Goal: Task Accomplishment & Management: Manage account settings

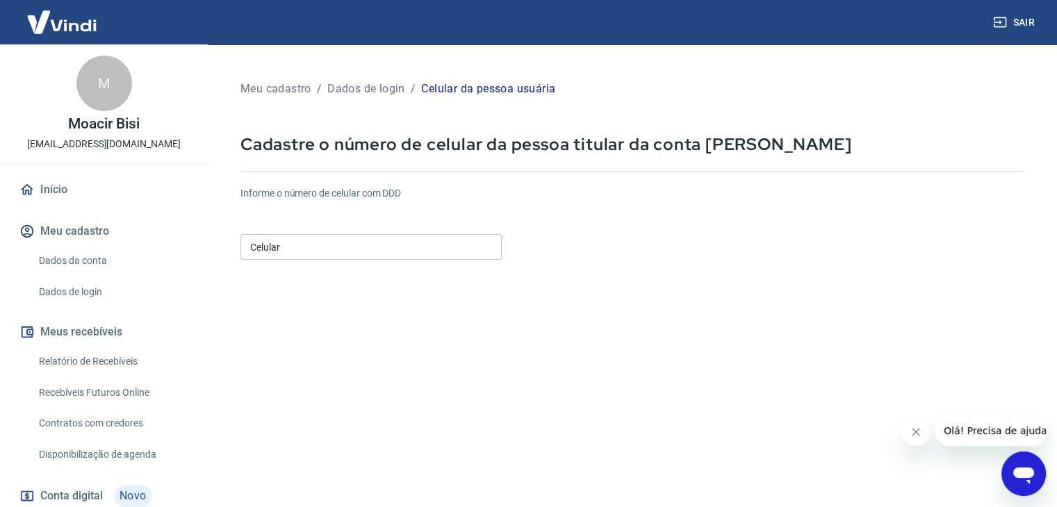
click at [328, 248] on input "Celular" at bounding box center [370, 247] width 261 height 26
type input "[PHONE_NUMBER]"
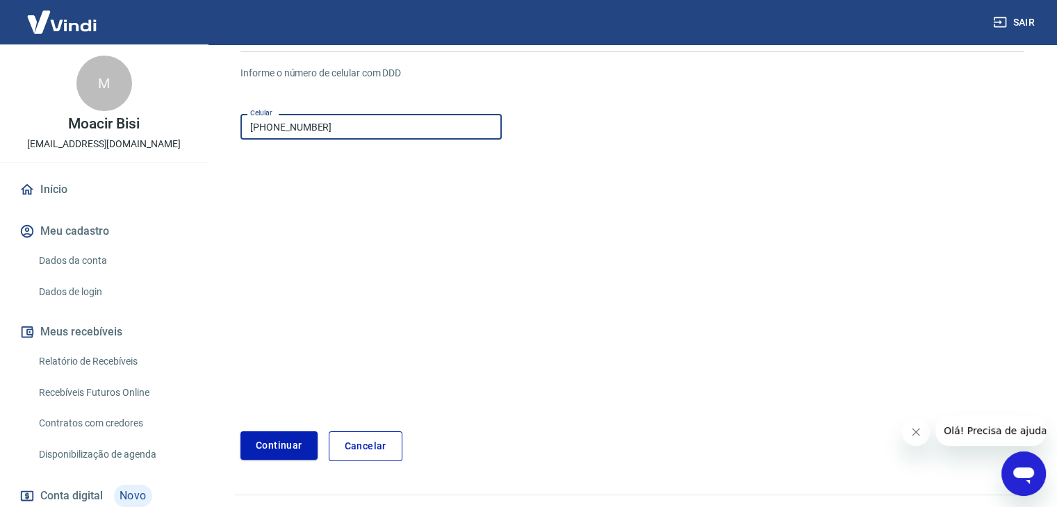
scroll to position [150, 0]
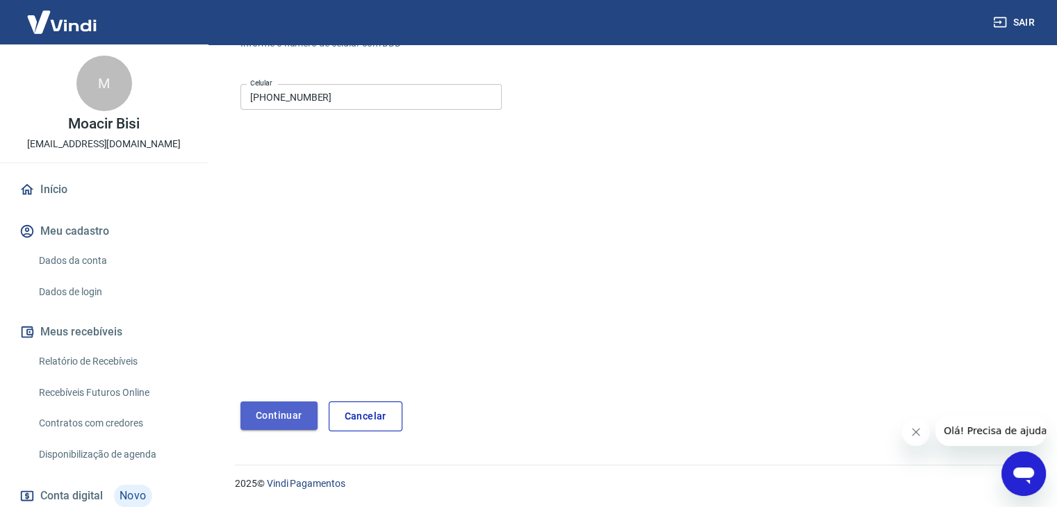
click at [272, 425] on button "Continuar" at bounding box center [278, 416] width 77 height 28
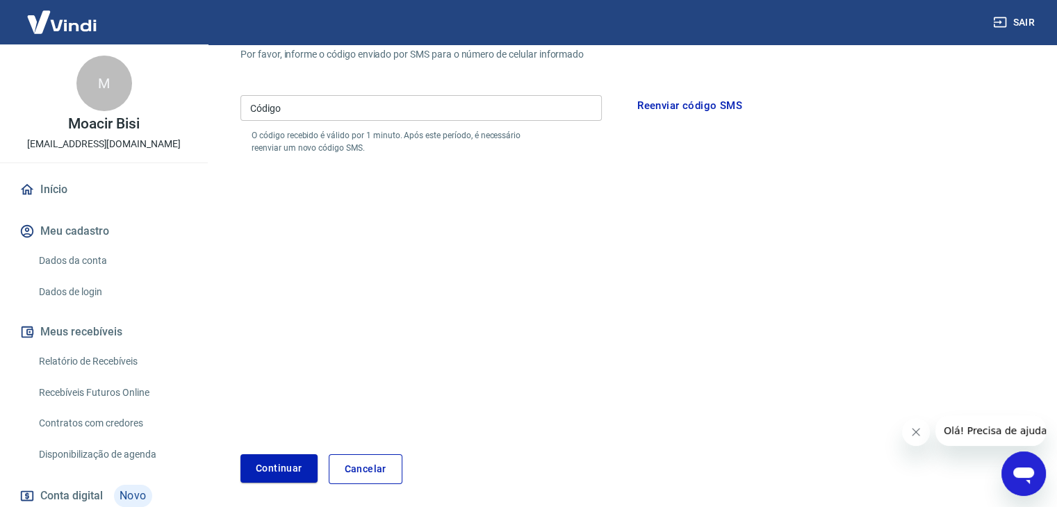
click at [1023, 476] on icon "Abrir janela de mensagens" at bounding box center [1023, 476] width 21 height 17
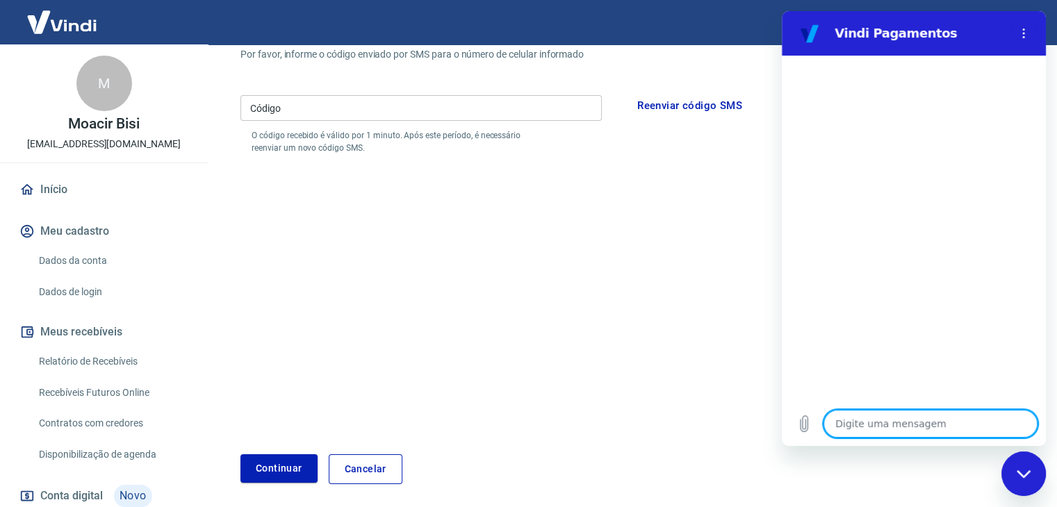
click at [925, 429] on textarea at bounding box center [930, 424] width 214 height 28
type textarea "A"
type textarea "x"
type textarea "At"
type textarea "x"
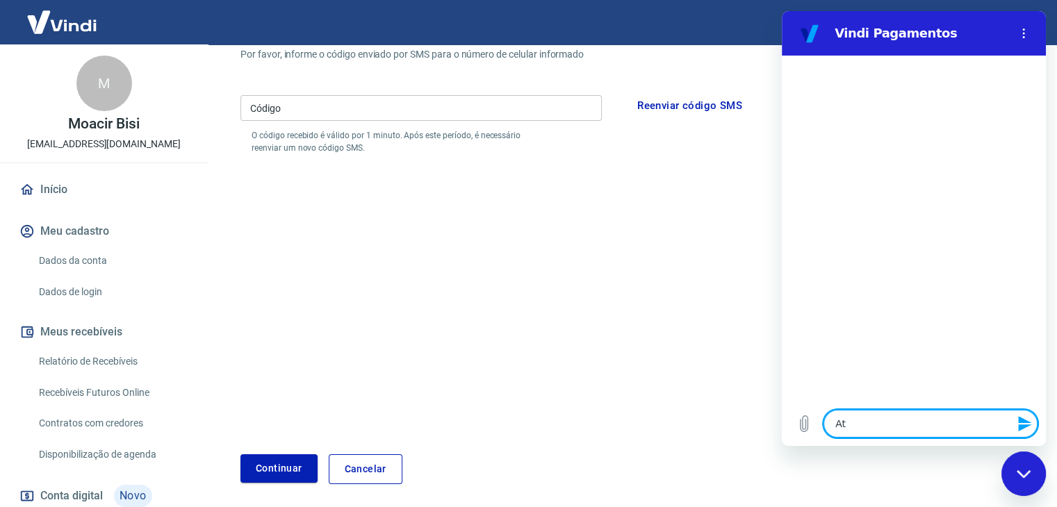
type textarea "Ate"
type textarea "x"
type textarea "Aten"
type textarea "x"
type textarea "Atend"
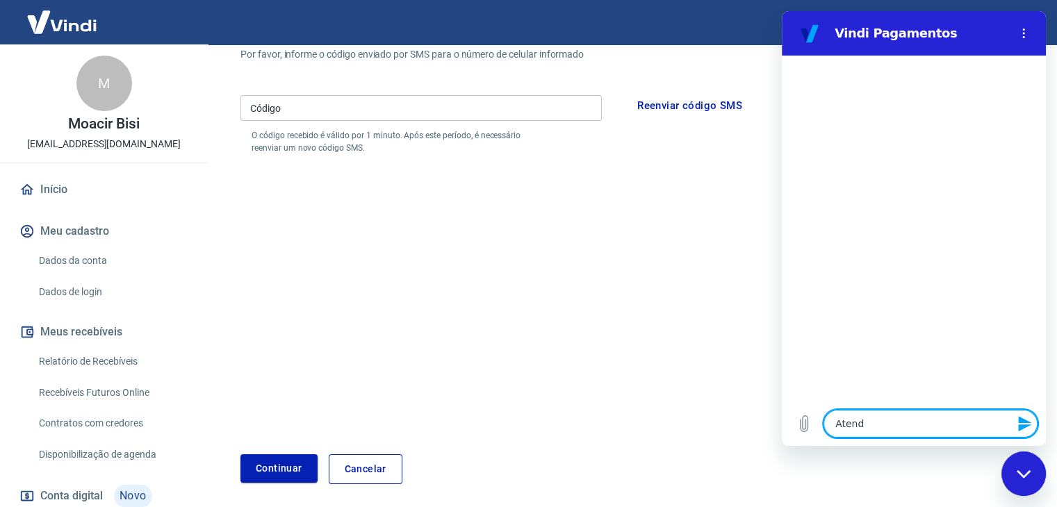
type textarea "x"
type textarea "Atendi"
type textarea "x"
type textarea "Atendim"
type textarea "x"
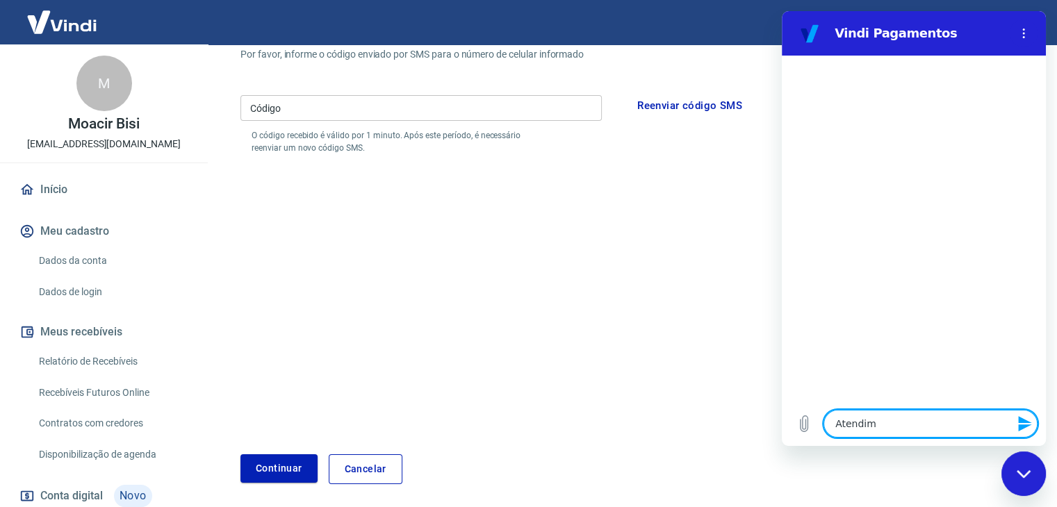
type textarea "Atendime"
type textarea "x"
type textarea "Atendimen"
type textarea "x"
type textarea "Atendiment"
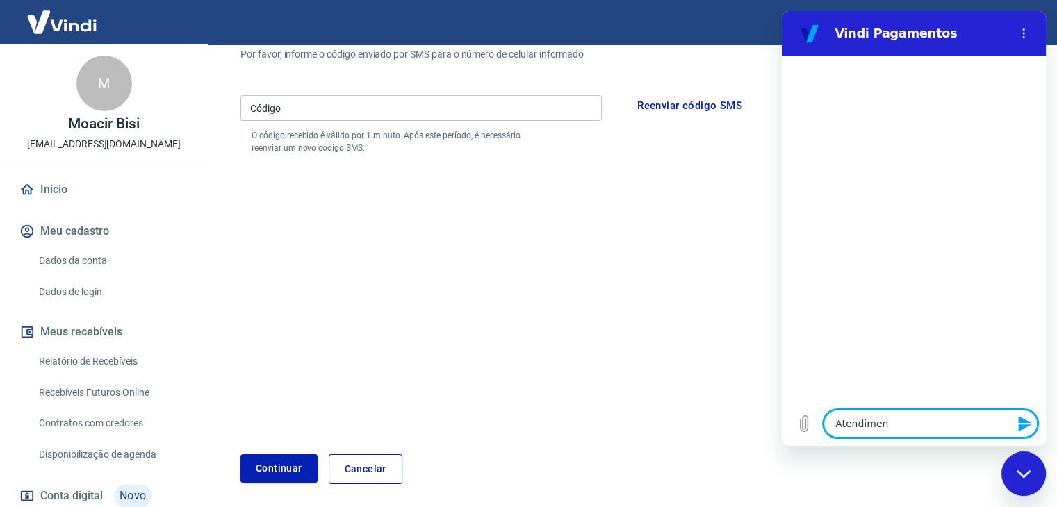
type textarea "x"
type textarea "Atendimento"
type textarea "x"
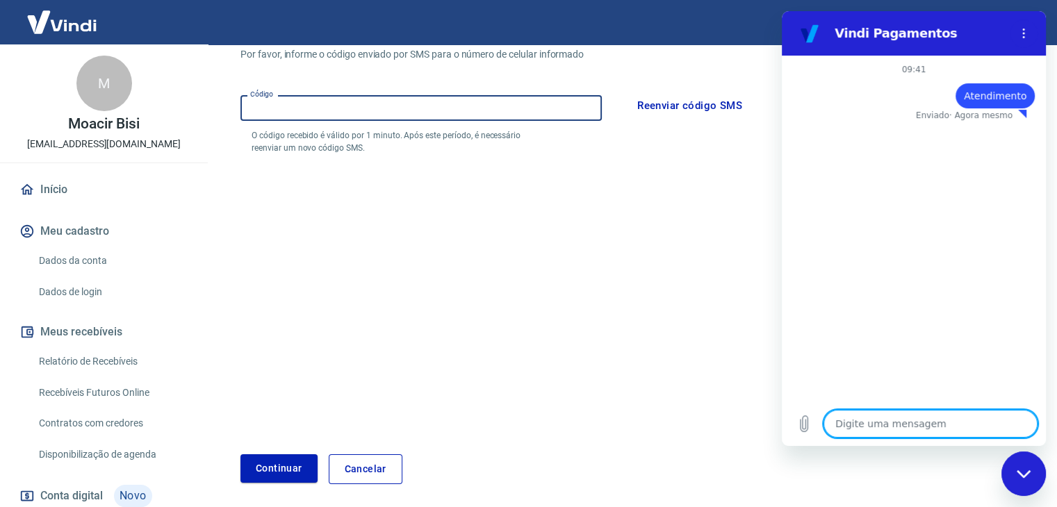
click at [413, 106] on input "Código" at bounding box center [420, 108] width 361 height 26
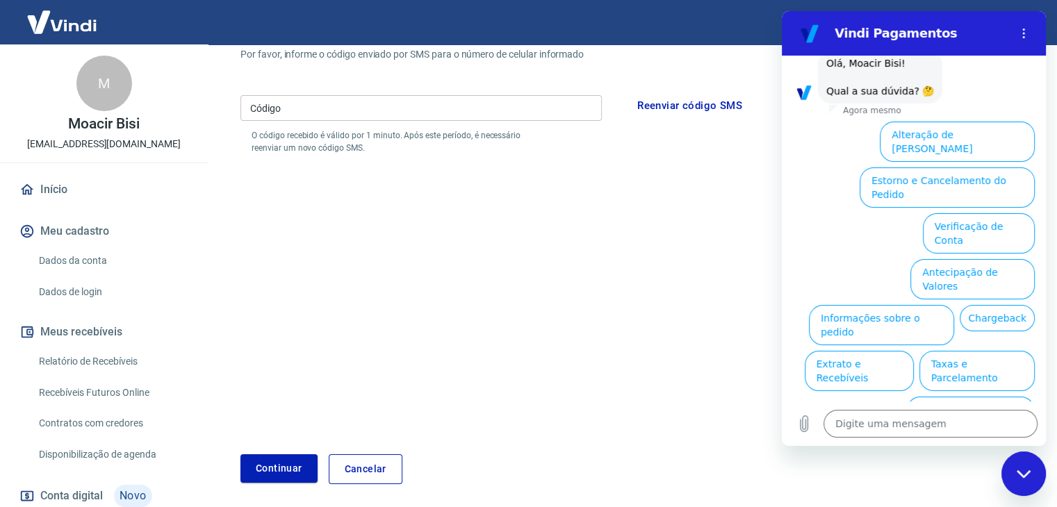
scroll to position [81, 0]
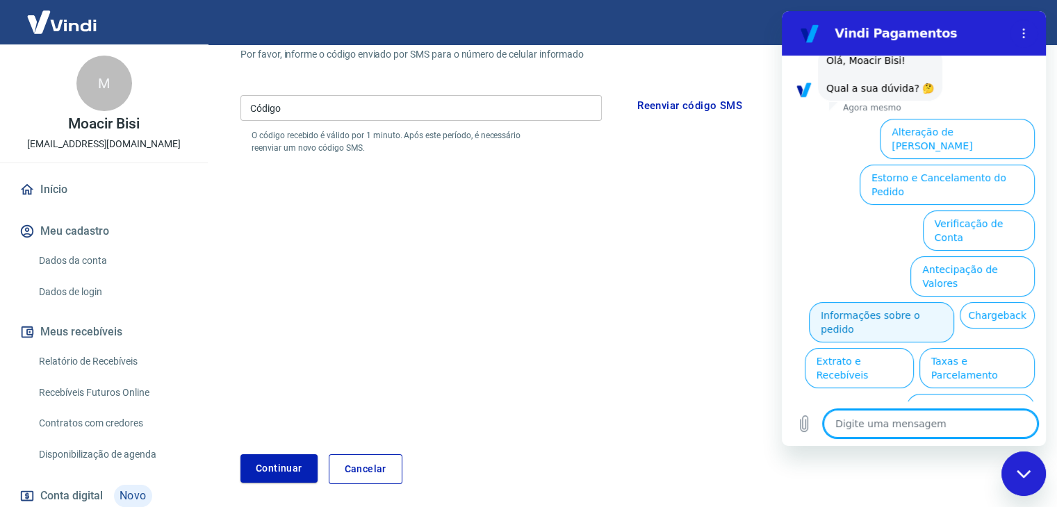
click at [843, 302] on button "Informações sobre o pedido" at bounding box center [881, 322] width 145 height 40
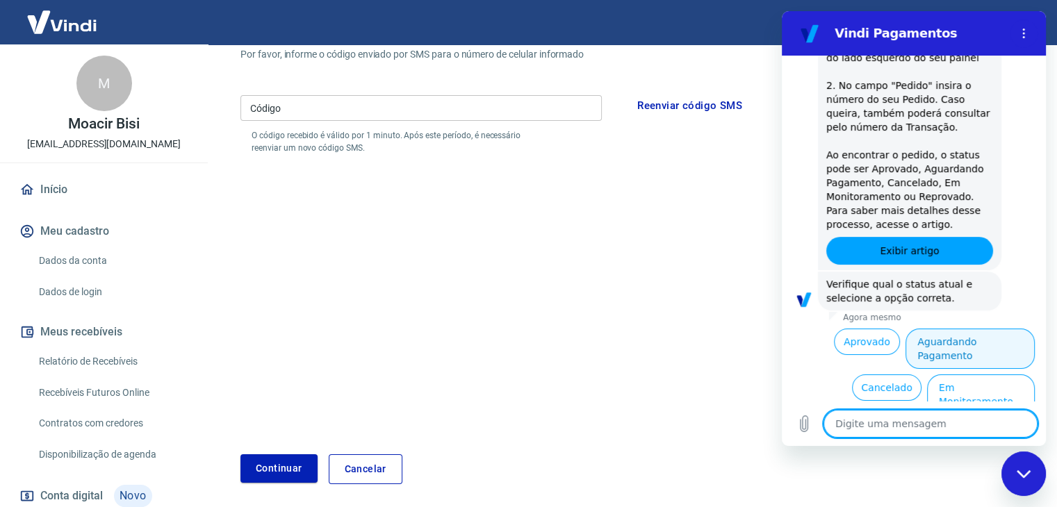
scroll to position [322, 0]
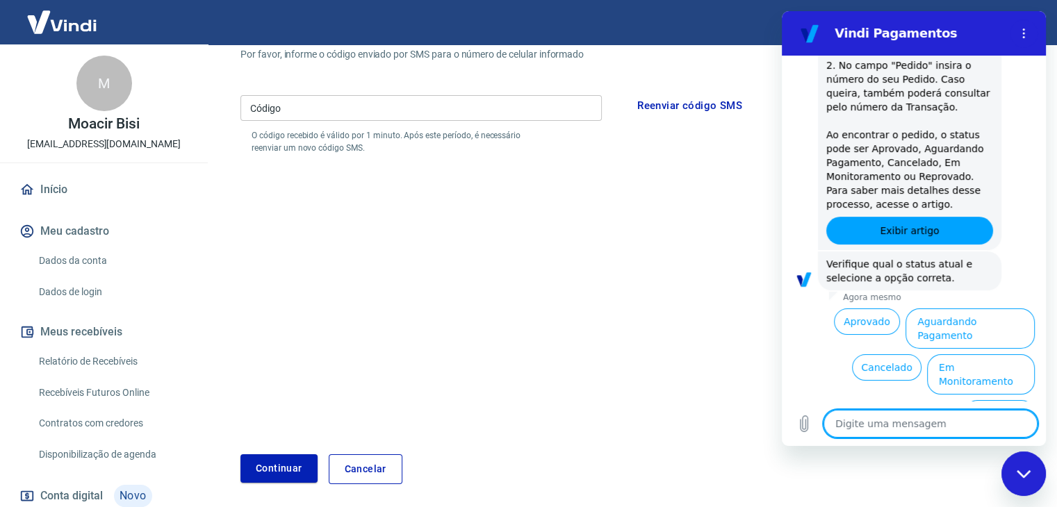
click at [993, 328] on button "Aguardando Pagamento" at bounding box center [969, 328] width 129 height 40
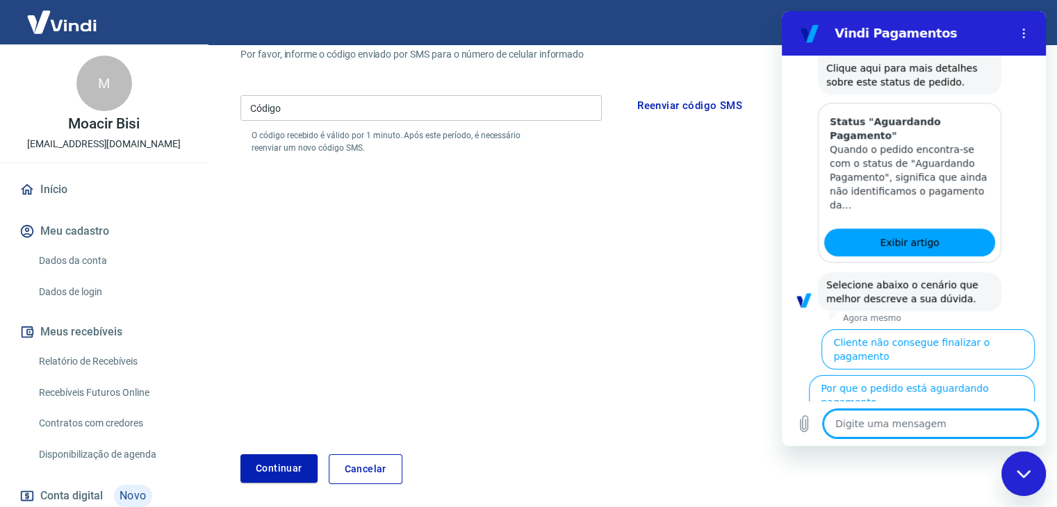
scroll to position [715, 0]
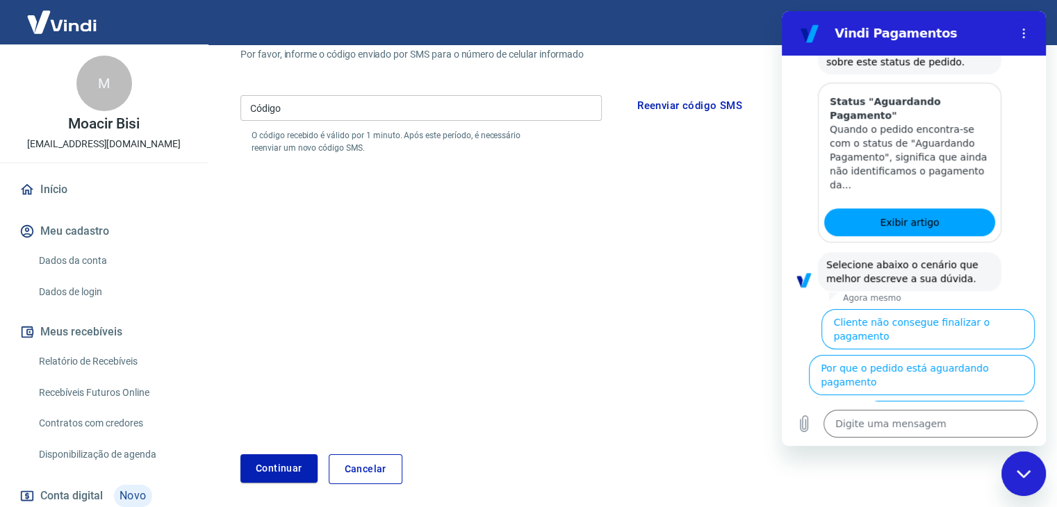
click at [912, 401] on button "Cliente pagou, mas pedido consta 'Aguardando Pagamento'" at bounding box center [949, 428] width 170 height 54
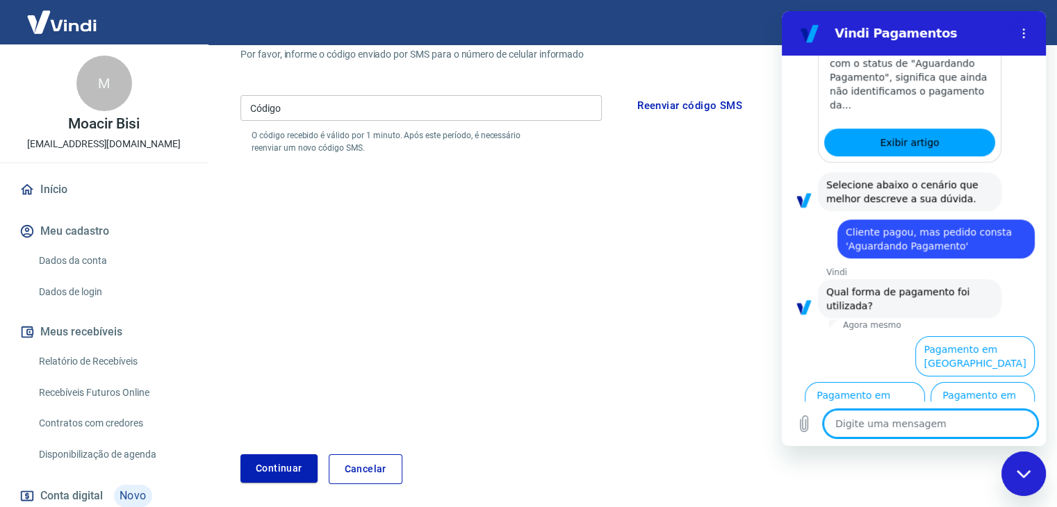
scroll to position [809, 0]
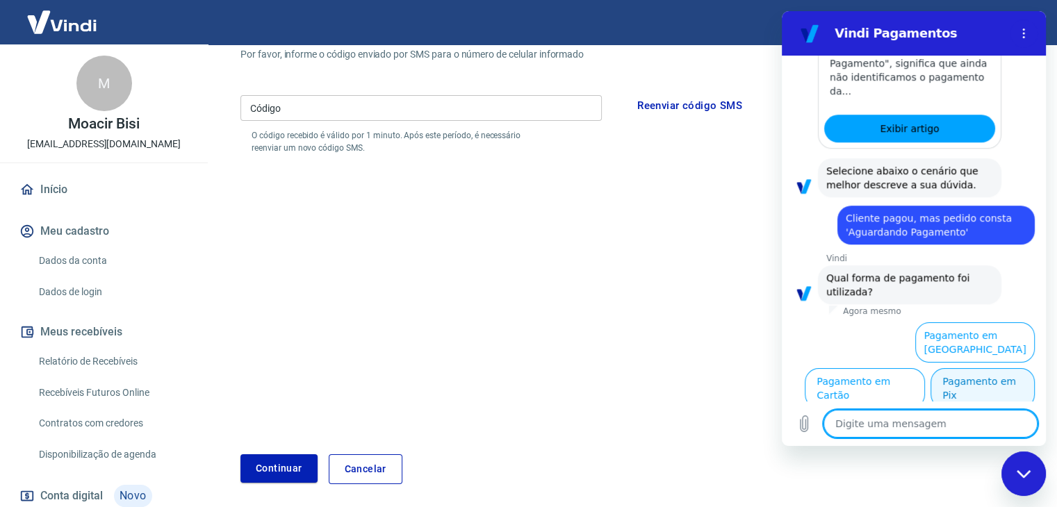
click at [941, 390] on button "Pagamento em Pix" at bounding box center [982, 388] width 104 height 40
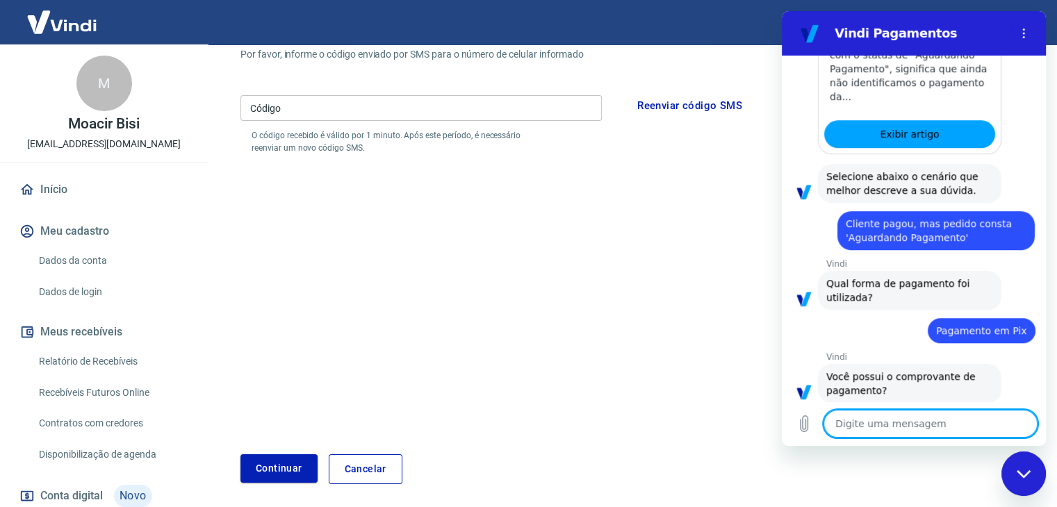
scroll to position [838, 0]
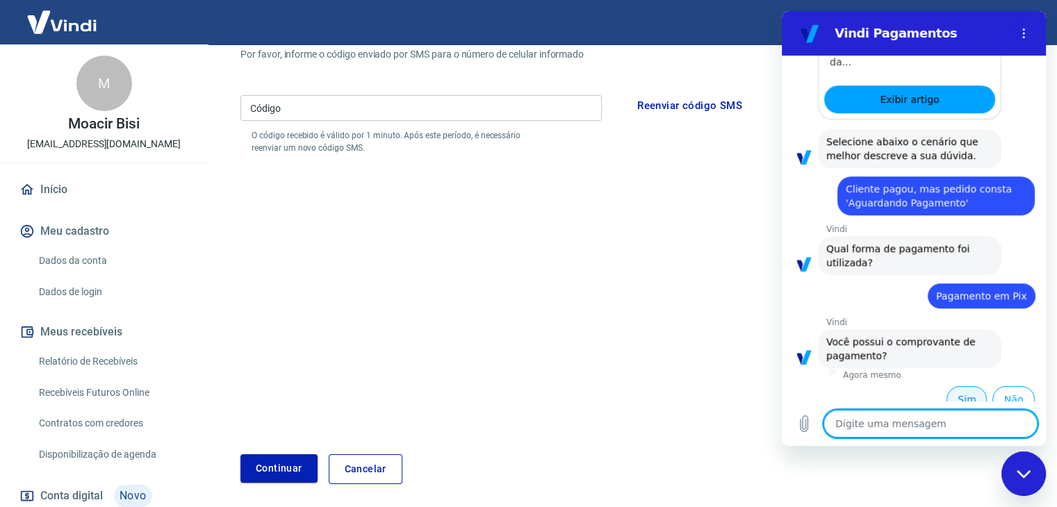
click at [946, 386] on button "Sim" at bounding box center [966, 399] width 40 height 26
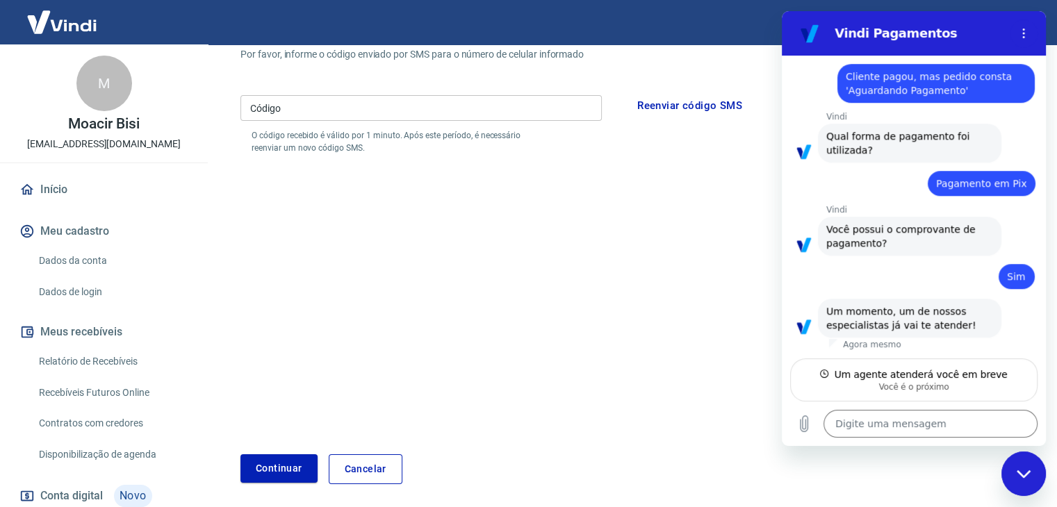
scroll to position [937, 0]
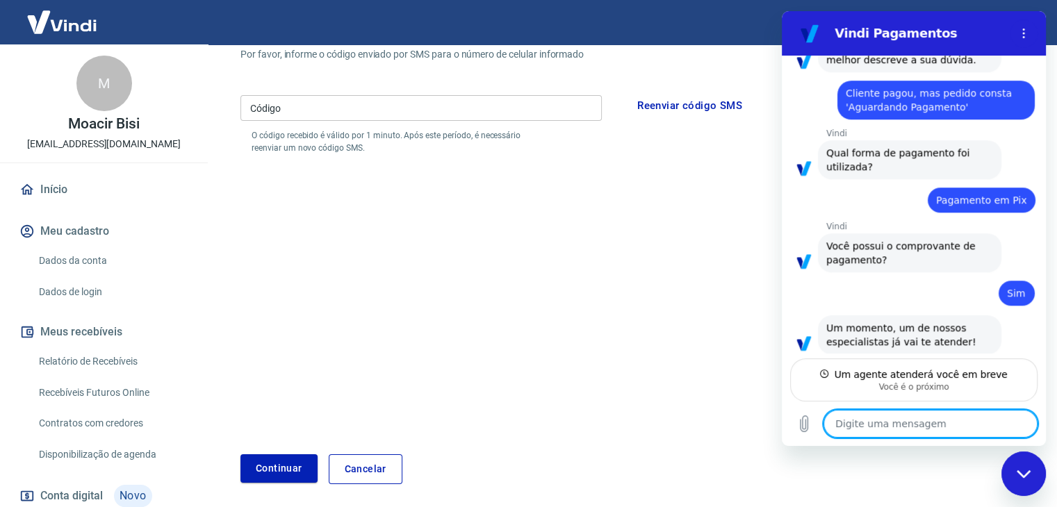
type textarea "x"
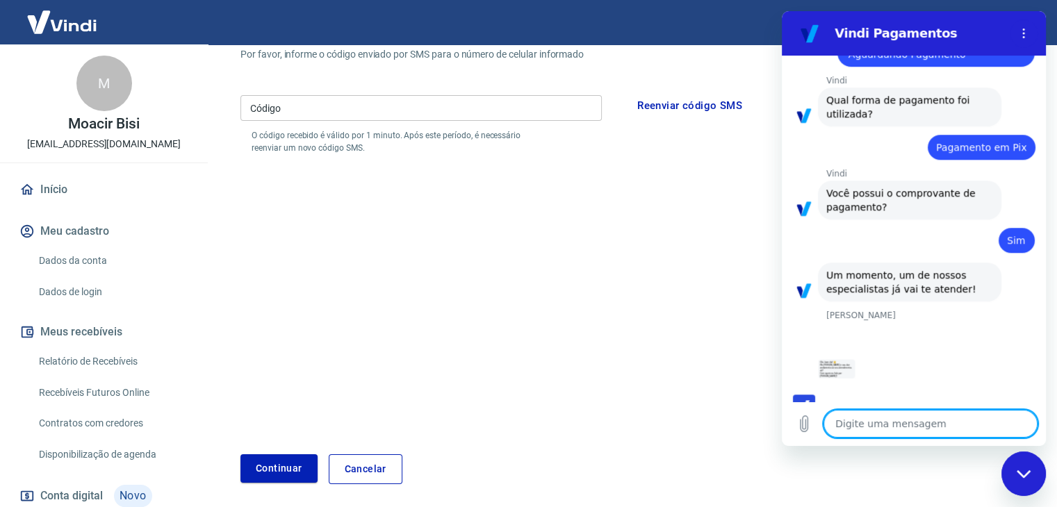
scroll to position [989, 0]
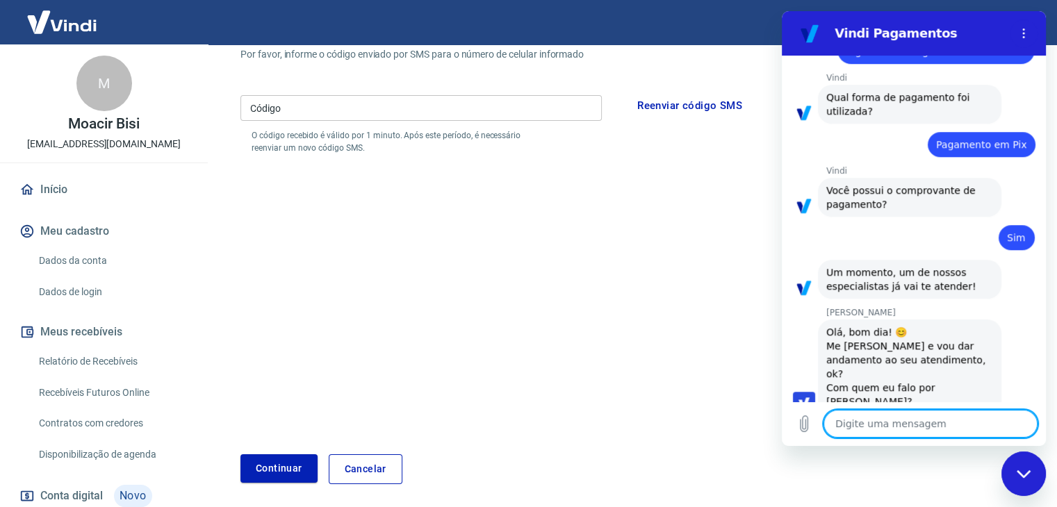
click at [921, 418] on textarea at bounding box center [930, 424] width 214 height 28
type textarea "B"
type textarea "x"
type textarea "Bo"
type textarea "x"
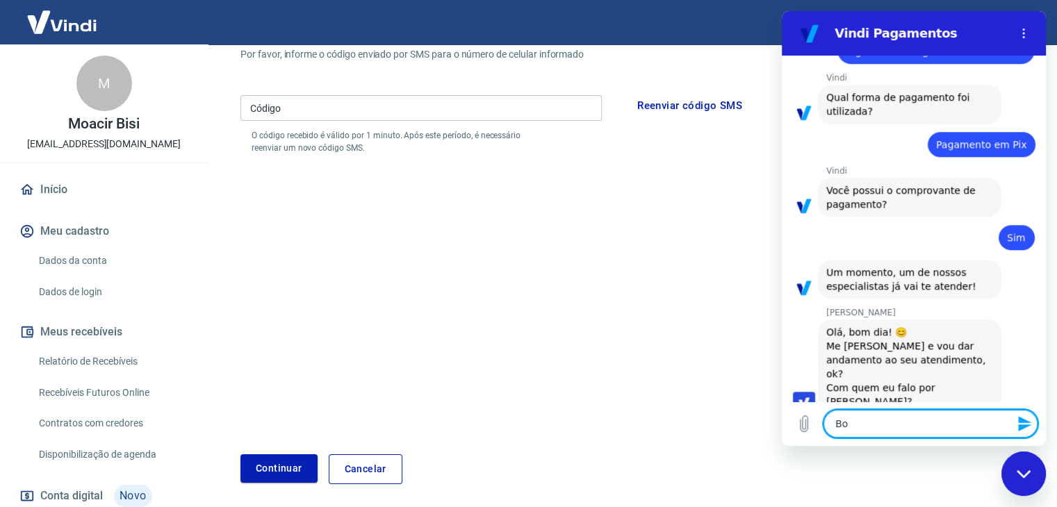
type textarea "Bom"
type textarea "x"
type textarea "Bom"
type textarea "x"
type textarea "Bom d"
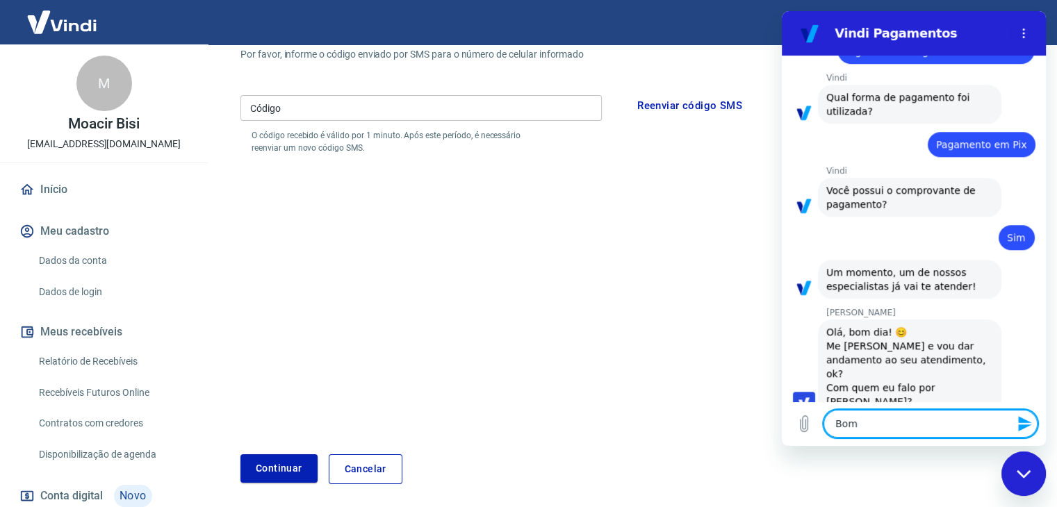
type textarea "x"
type textarea "Bom di"
type textarea "x"
type textarea "Bom dia"
type textarea "x"
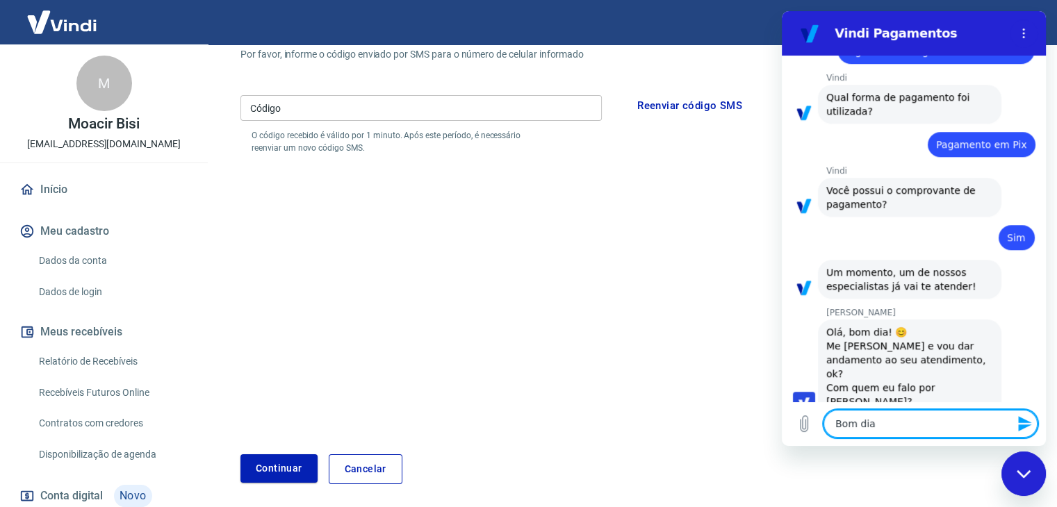
type textarea "Bom dia"
type textarea "x"
type textarea "Bom dia A"
type textarea "x"
type textarea "Bom dia An"
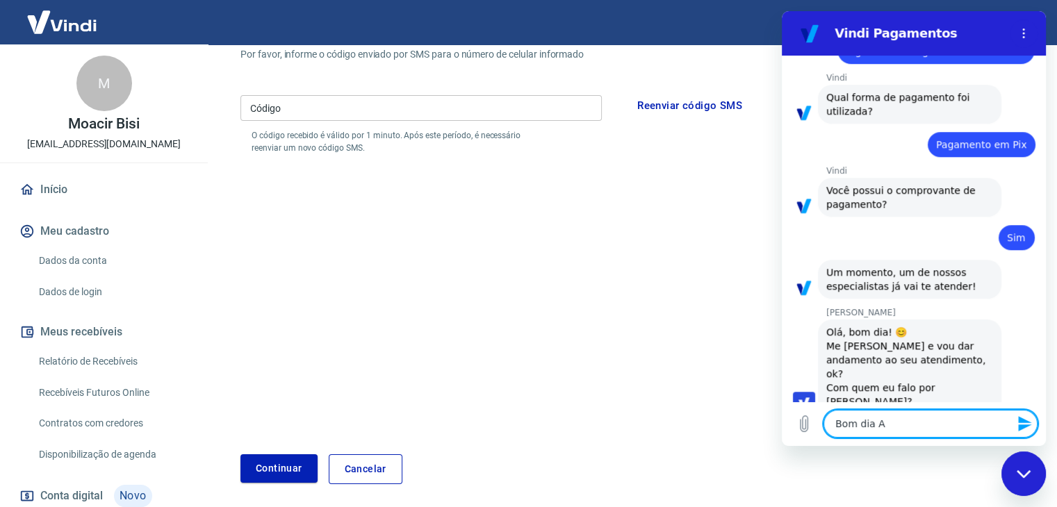
type textarea "x"
type textarea "Bom dia And"
type textarea "x"
type textarea "Bom dia Andr"
type textarea "x"
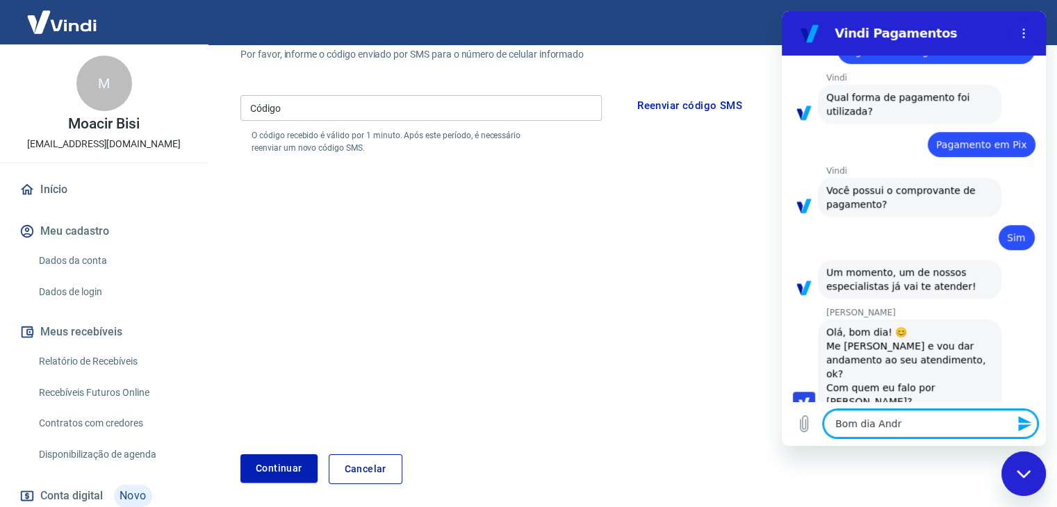
type textarea "Bom dia [PERSON_NAME]"
type textarea "x"
type textarea "Bom dia [PERSON_NAME]"
type textarea "x"
type textarea "Bom dia [PERSON_NAME]"
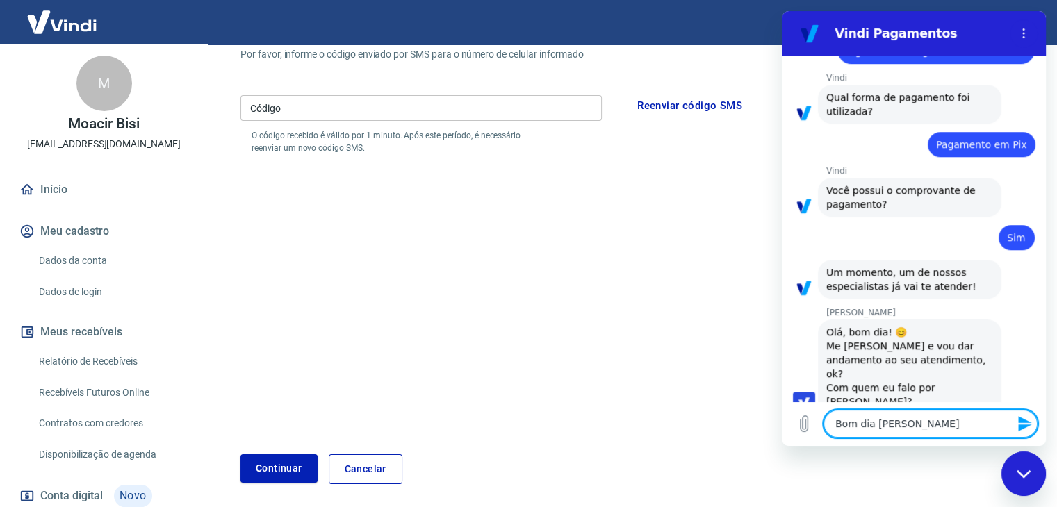
type textarea "x"
type textarea "Bom dia [PERSON_NAME]"
type textarea "x"
type textarea "Bom dia [PERSON_NAME]"
type textarea "x"
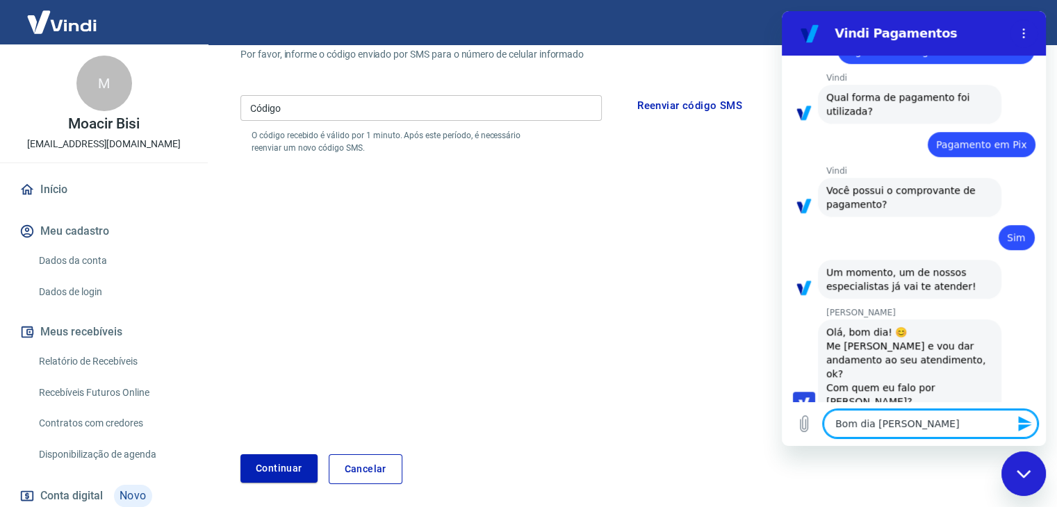
type textarea "Bom dia [PERSON_NAME]"
type textarea "x"
type textarea "Bom dia [PERSON_NAME],"
type textarea "x"
type textarea "Bom dia [PERSON_NAME],"
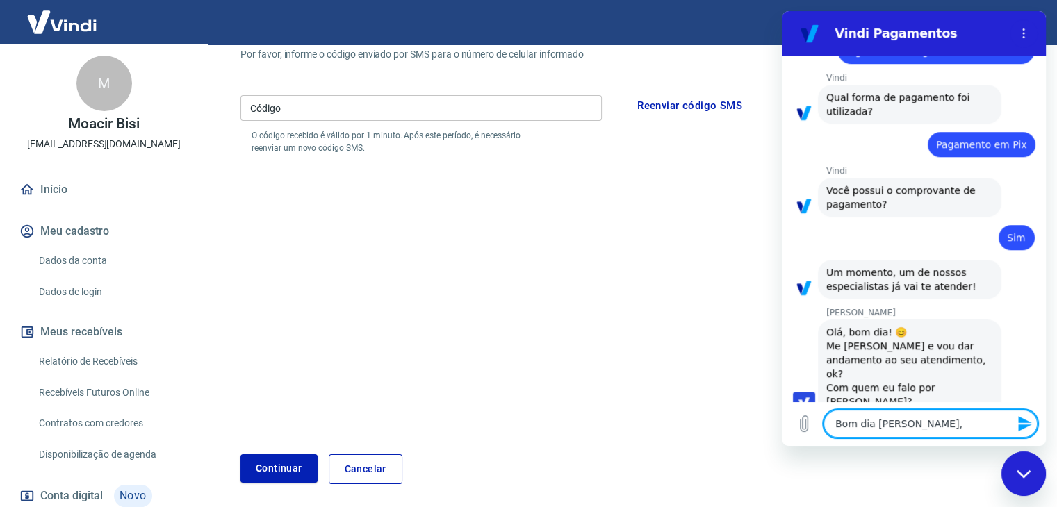
type textarea "x"
type textarea "Bom dia [PERSON_NAME], s"
type textarea "x"
type textarea "Bom dia [PERSON_NAME], so"
type textarea "x"
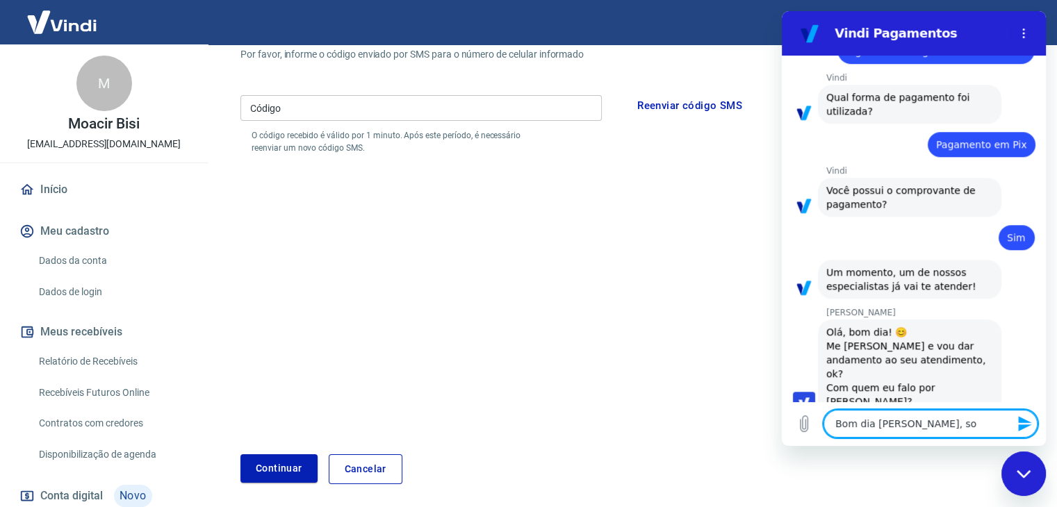
type textarea "Bom dia [PERSON_NAME], sou"
type textarea "x"
type textarea "Bom dia [PERSON_NAME], sou"
type textarea "x"
type textarea "Bom dia [PERSON_NAME], sou F"
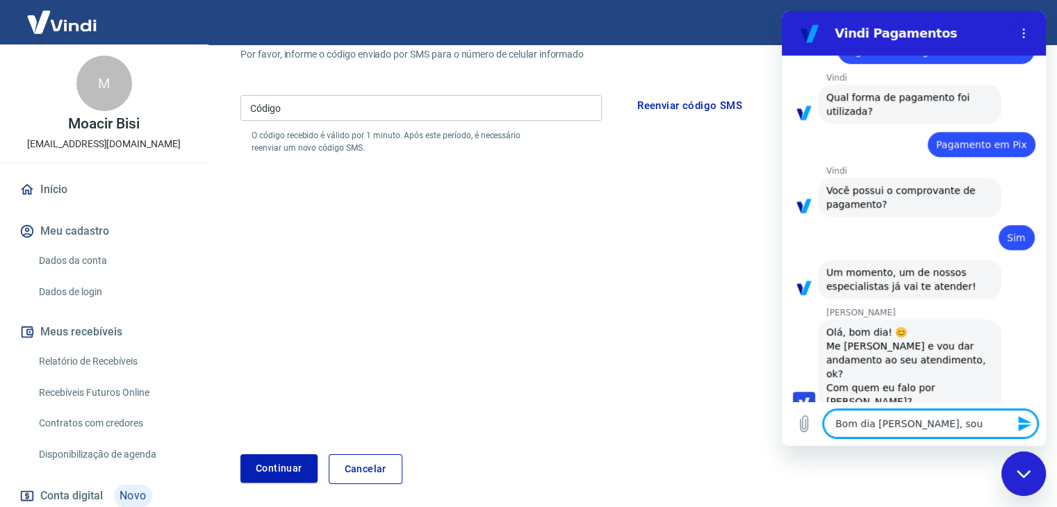
type textarea "x"
type textarea "Bom dia [PERSON_NAME], sou Fr"
type textarea "x"
type textarea "Bom dia [PERSON_NAME], sou Fra"
type textarea "x"
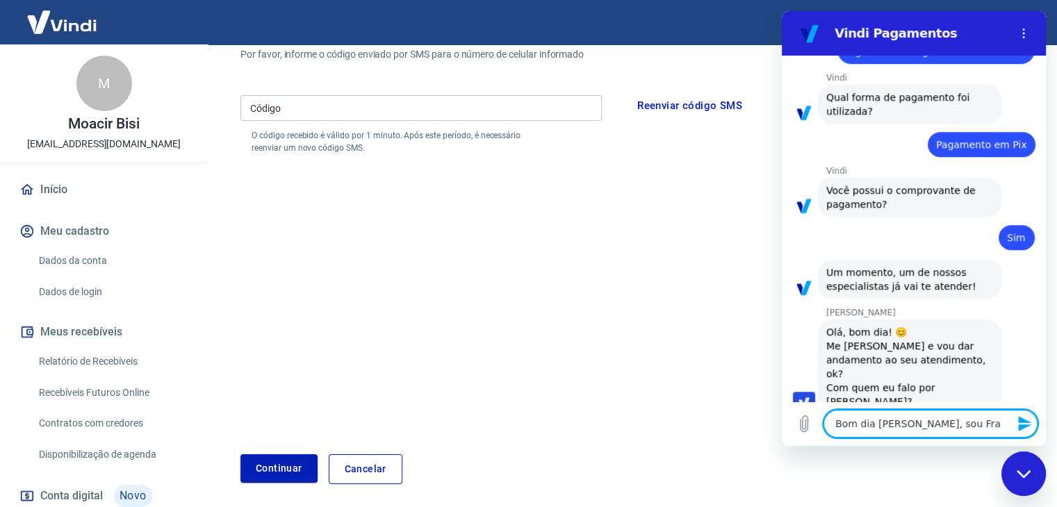
type textarea "Bom dia [PERSON_NAME], sou Fran"
type textarea "x"
type textarea "Bom dia [PERSON_NAME], sou [PERSON_NAME],"
type textarea "x"
type textarea "Bom dia [PERSON_NAME], sou [PERSON_NAME],"
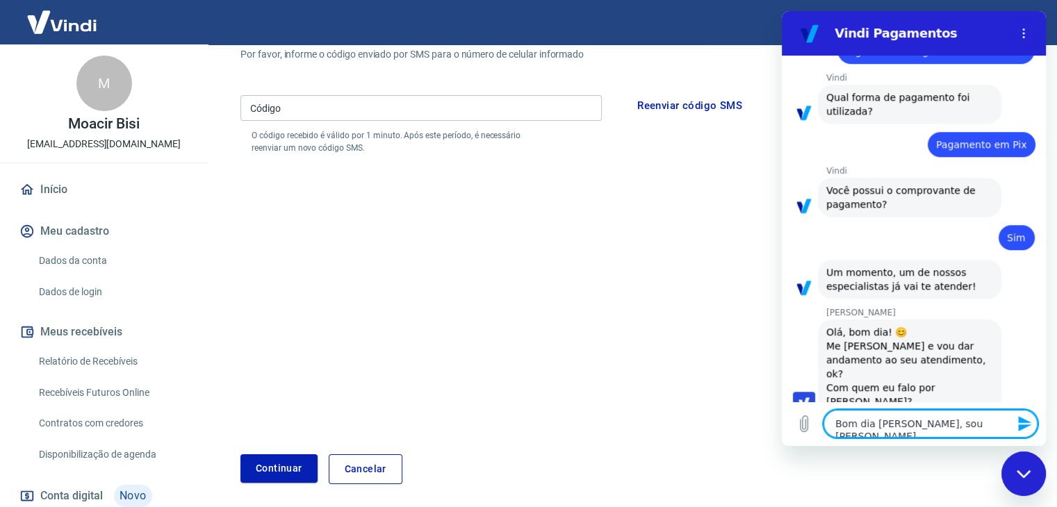
type textarea "x"
type textarea "Bom dia [PERSON_NAME], sou Fran, t"
type textarea "x"
type textarea "Bom dia [PERSON_NAME], sou Fran, tu"
type textarea "x"
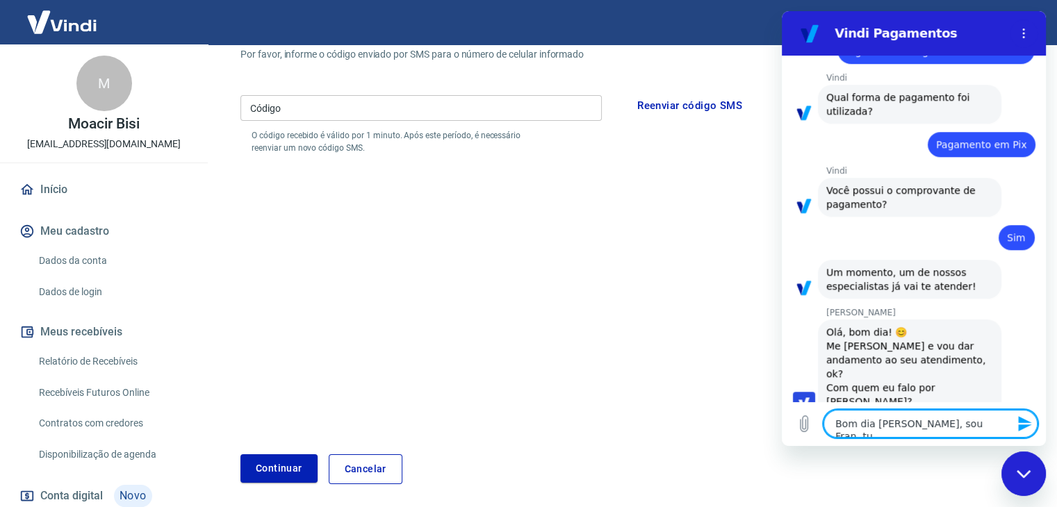
type textarea "Bom dia [PERSON_NAME], sou Fran, tud"
type textarea "x"
type textarea "Bom dia [PERSON_NAME], sou Fran, tudo"
type textarea "x"
type textarea "Bom dia [PERSON_NAME], sou Fran, tudo"
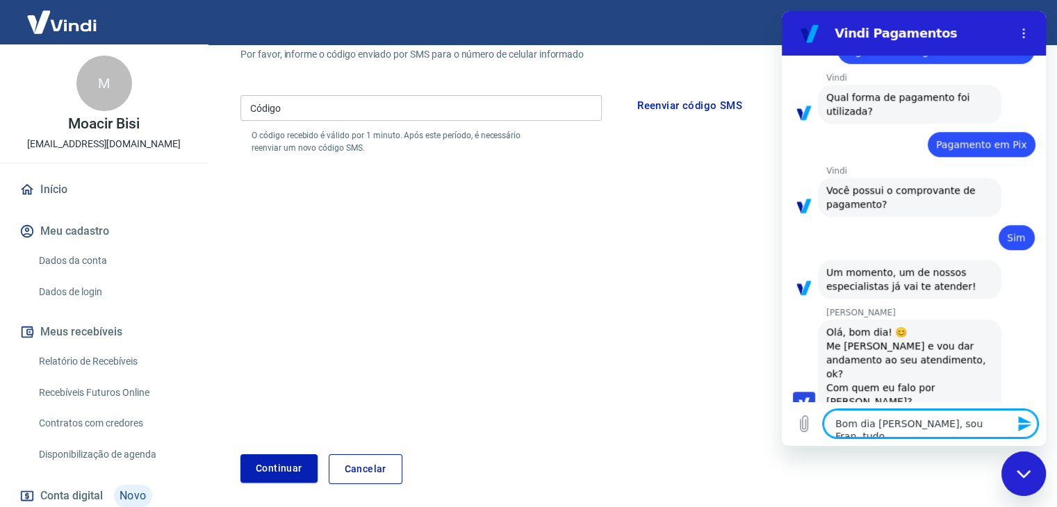
type textarea "x"
type textarea "Bom dia [PERSON_NAME], sou Fran, tudo b"
type textarea "x"
type textarea "Bom dia [PERSON_NAME], sou Fran, tudo be"
type textarea "x"
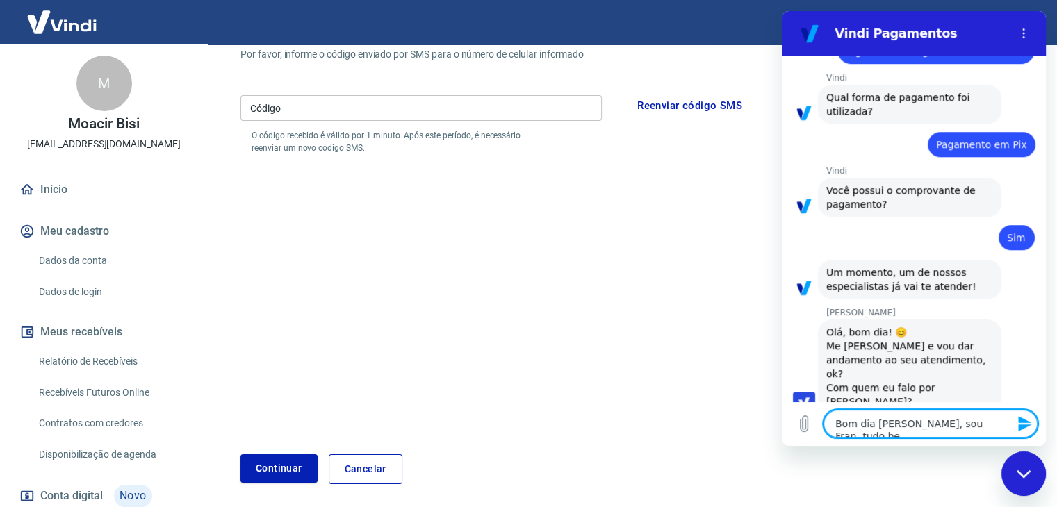
type textarea "Bom dia [PERSON_NAME], sou Fran, tudo bem"
type textarea "x"
type textarea "Bom dia [PERSON_NAME], sou [PERSON_NAME], tudo bem?"
type textarea "x"
type textarea "Bom dia [PERSON_NAME], sou [PERSON_NAME], tudo bem?"
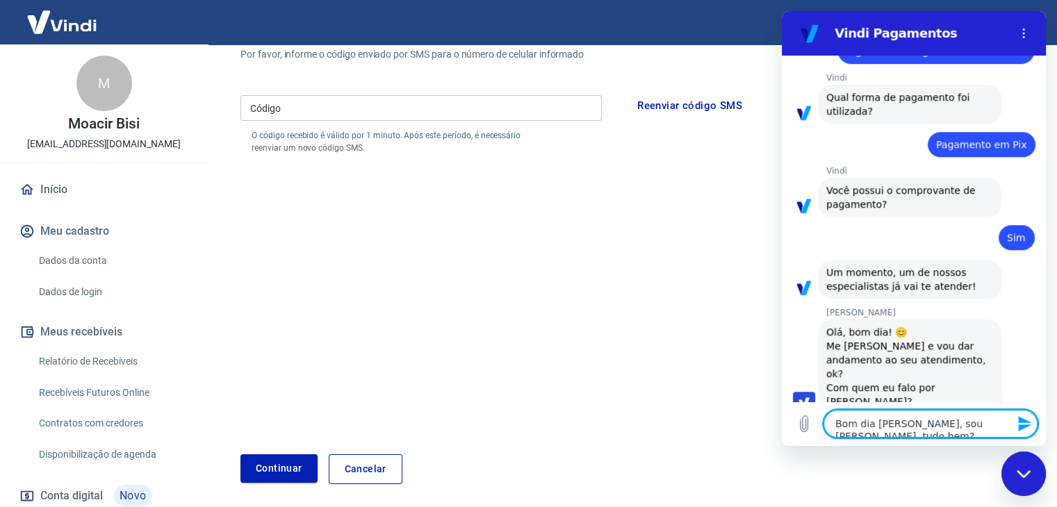
type textarea "x"
type textarea "Bom dia [PERSON_NAME], sou [PERSON_NAME], tudo bem? 7"
type textarea "x"
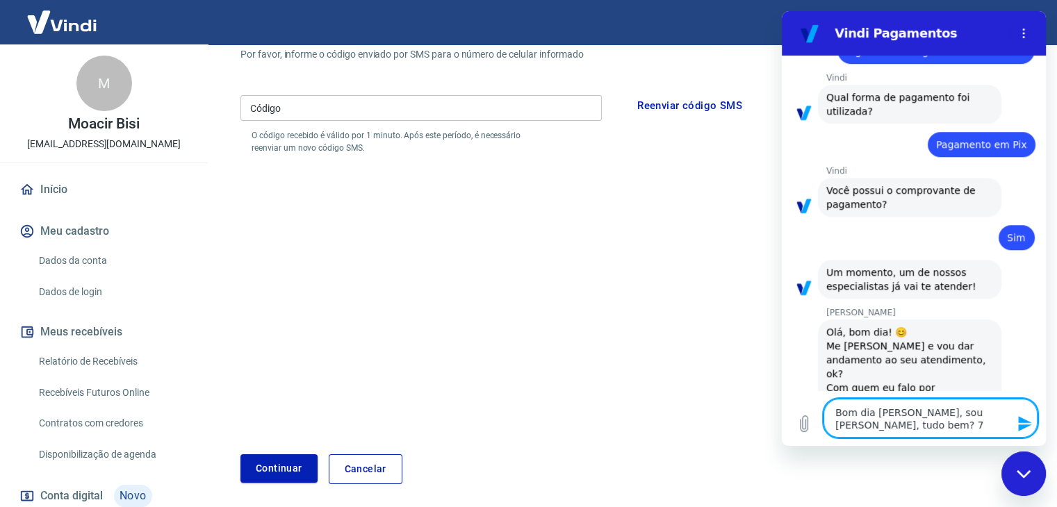
type textarea "Bom dia [PERSON_NAME], sou [PERSON_NAME], tudo bem?"
type textarea "x"
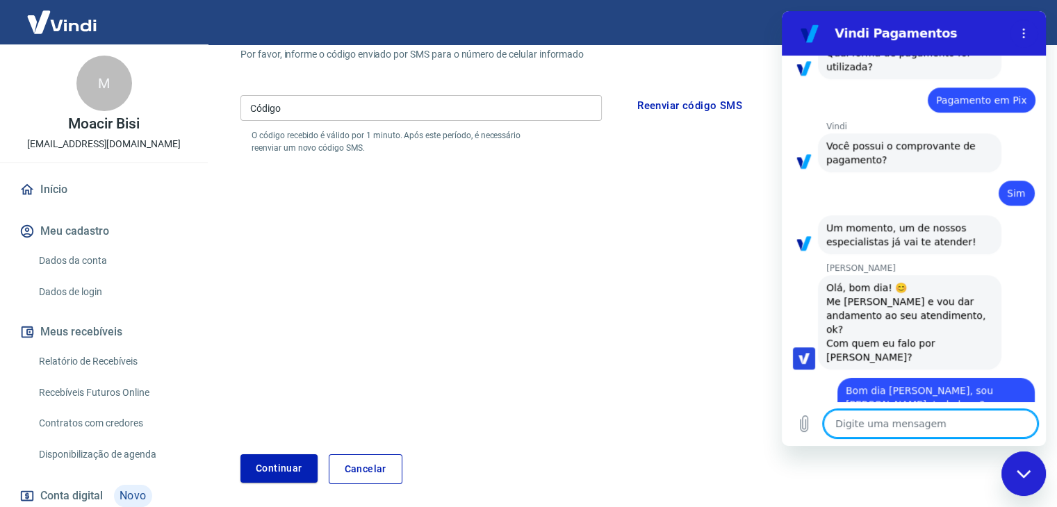
scroll to position [1037, 0]
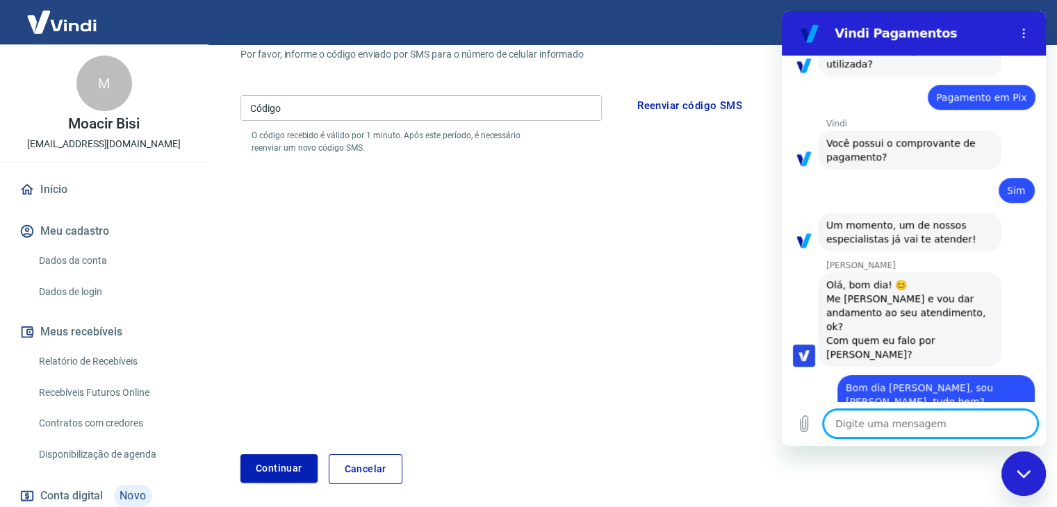
type textarea "x"
click at [882, 423] on textarea at bounding box center [930, 424] width 214 height 28
type textarea "S"
type textarea "x"
type textarea "So"
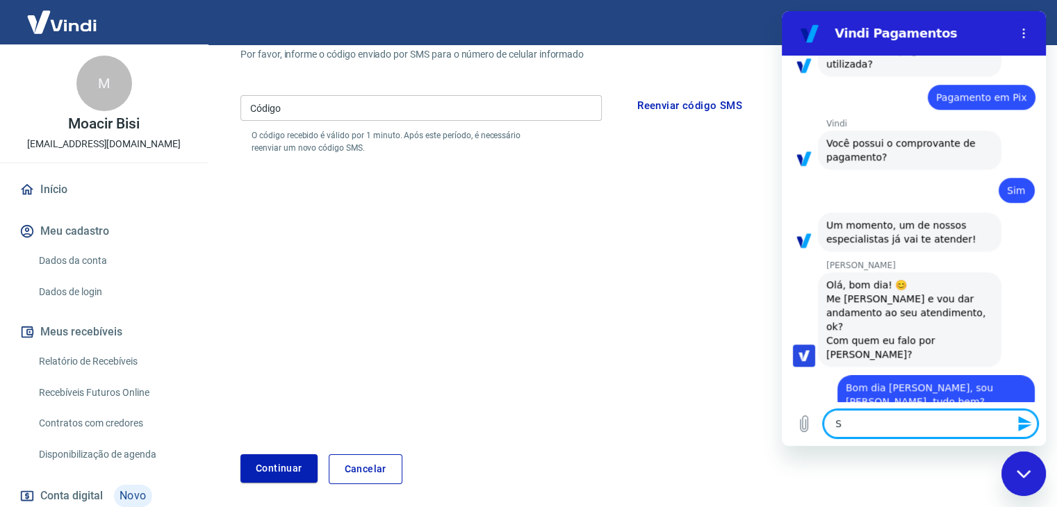
type textarea "x"
type textarea "Sob"
type textarea "x"
type textarea "Sobr"
type textarea "x"
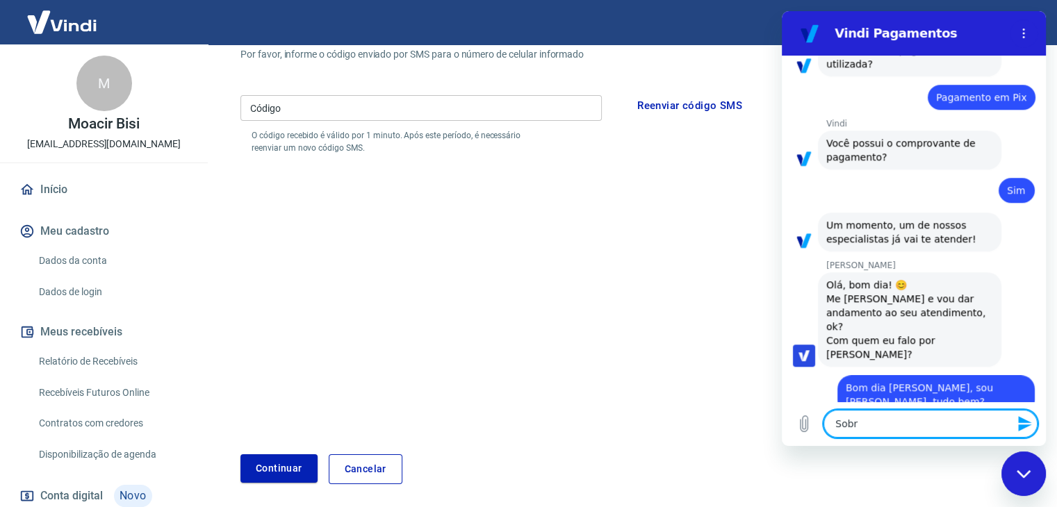
type textarea "Sobre"
type textarea "x"
type textarea "Sobre"
type textarea "x"
type textarea "Sobre a"
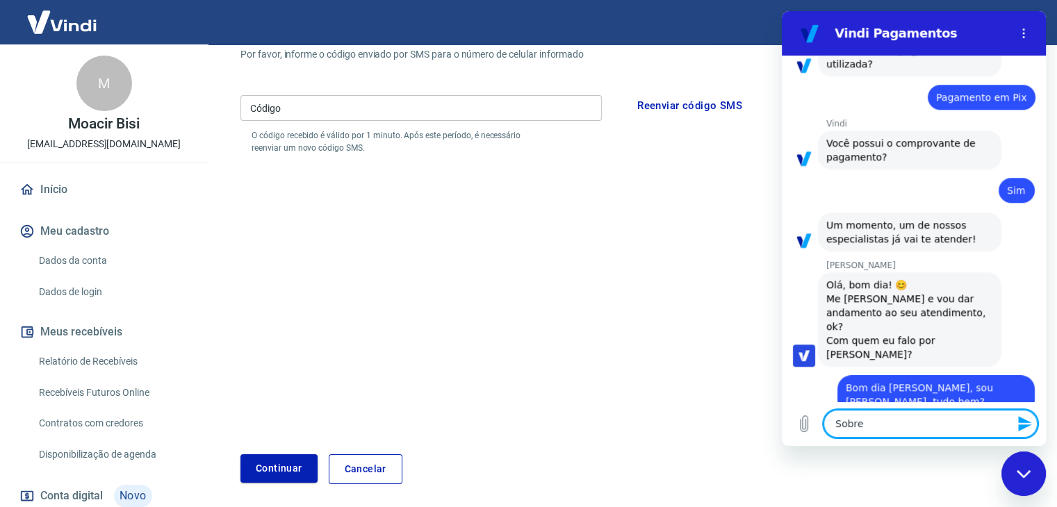
type textarea "x"
type textarea "Sobre a"
type textarea "x"
type textarea "Sobre a t"
type textarea "x"
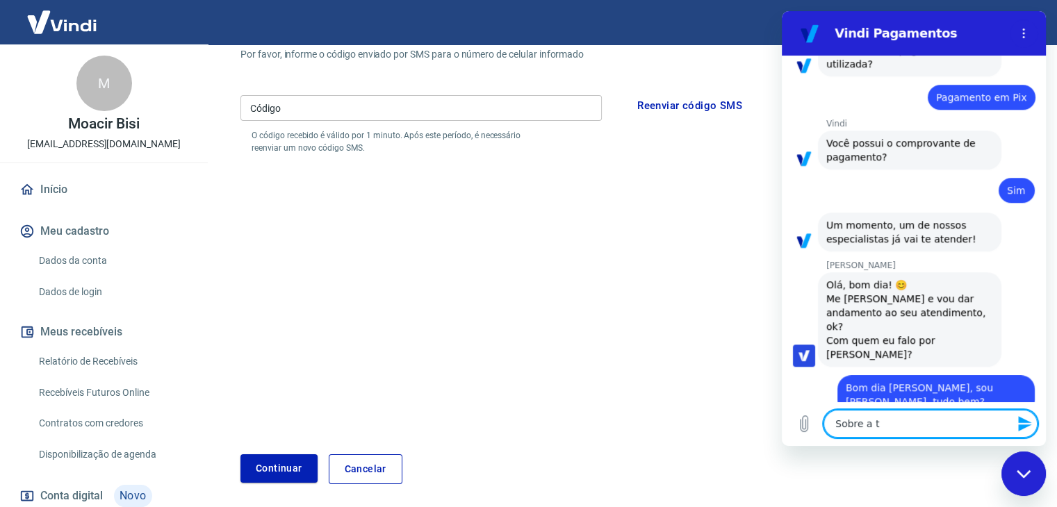
type textarea "Sobre a tr"
type textarea "x"
type textarea "Sobre a tra"
type textarea "x"
type textarea "Sobre a tran"
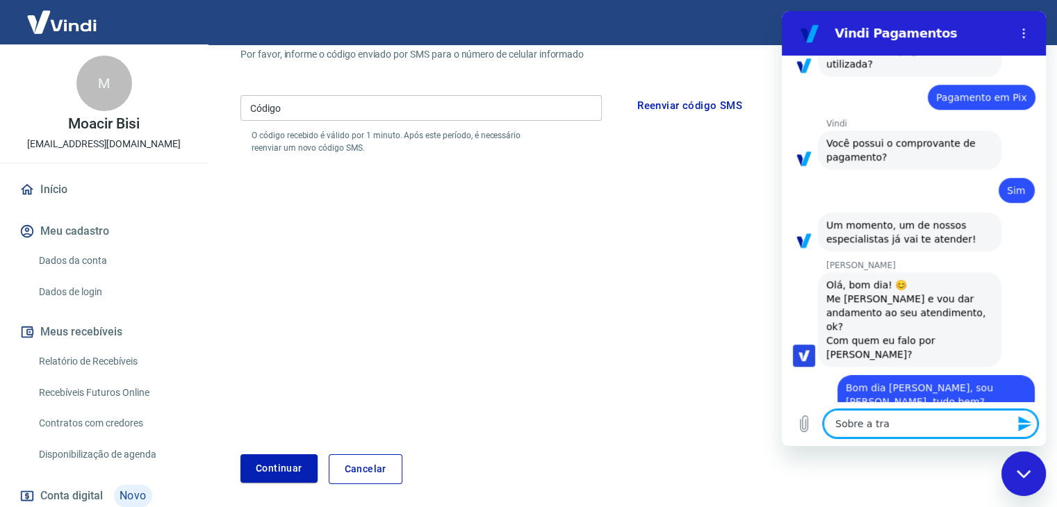
type textarea "x"
type textarea "Sobre a trans"
type textarea "x"
type textarea "Sobre a transa"
type textarea "x"
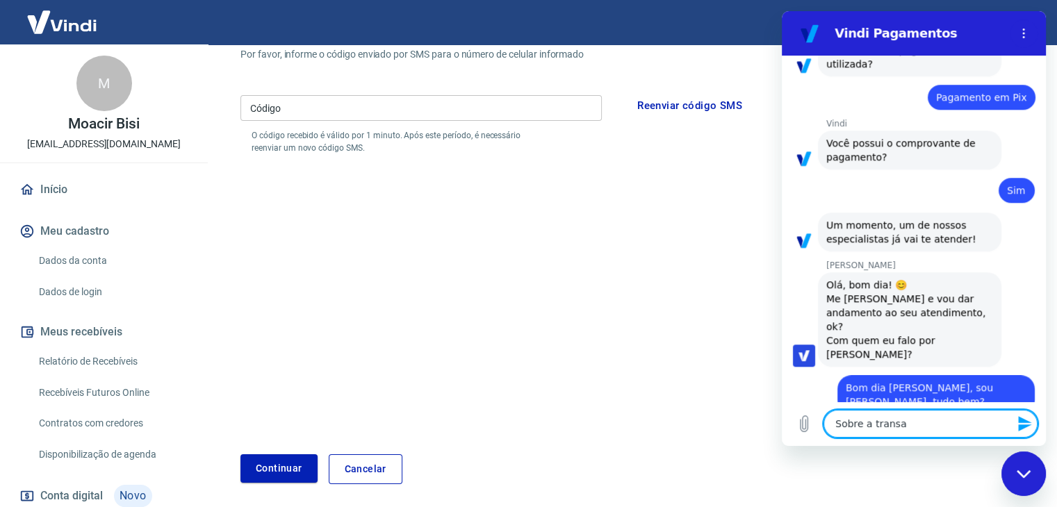
type textarea "Sobre a trans"
type textarea "x"
type textarea "Sobre a tran"
type textarea "x"
type textarea "Sobre a tra"
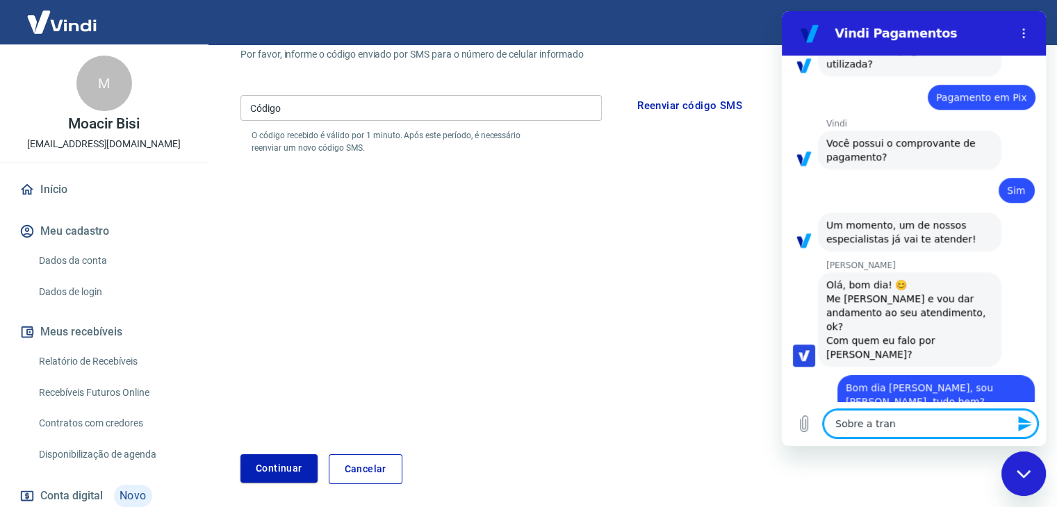
type textarea "x"
type textarea "Sobre a tr"
type textarea "x"
type textarea "Sobre a t"
type textarea "x"
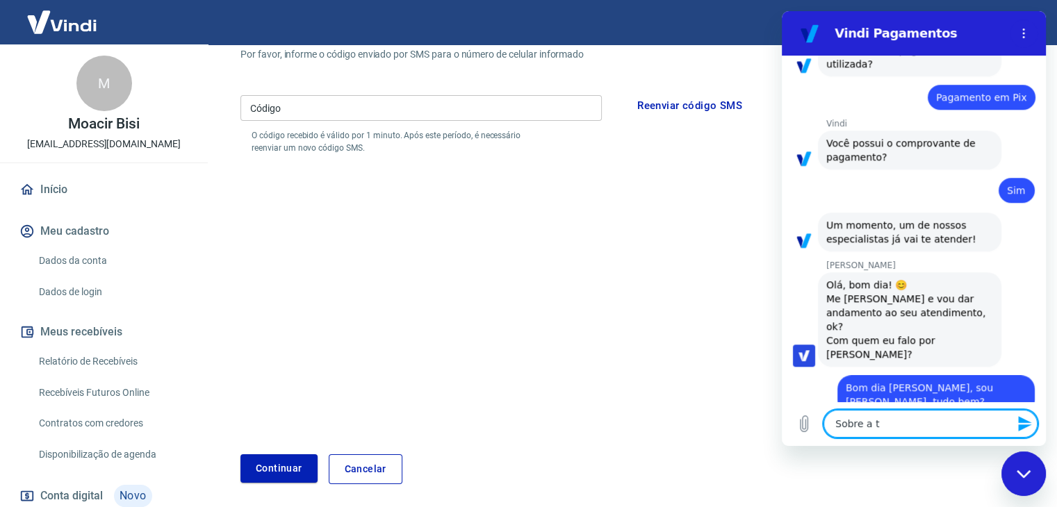
type textarea "Sobre a"
type textarea "x"
type textarea "Sobre a"
type textarea "x"
type textarea "Sobre"
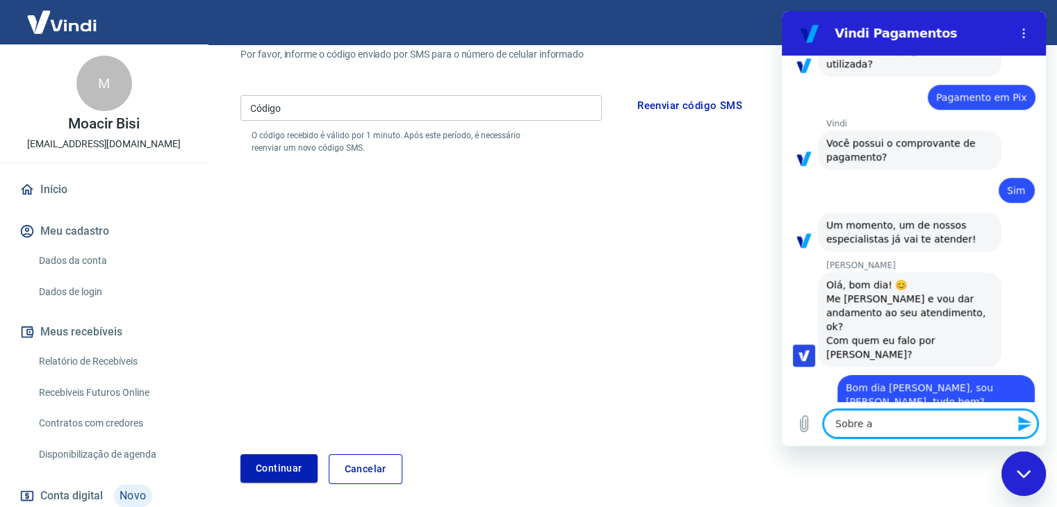
type textarea "x"
paste textarea "223808971"
type textarea "Sobre 223808971"
type textarea "x"
drag, startPoint x: 862, startPoint y: 423, endPoint x: 1676, endPoint y: 495, distance: 816.7
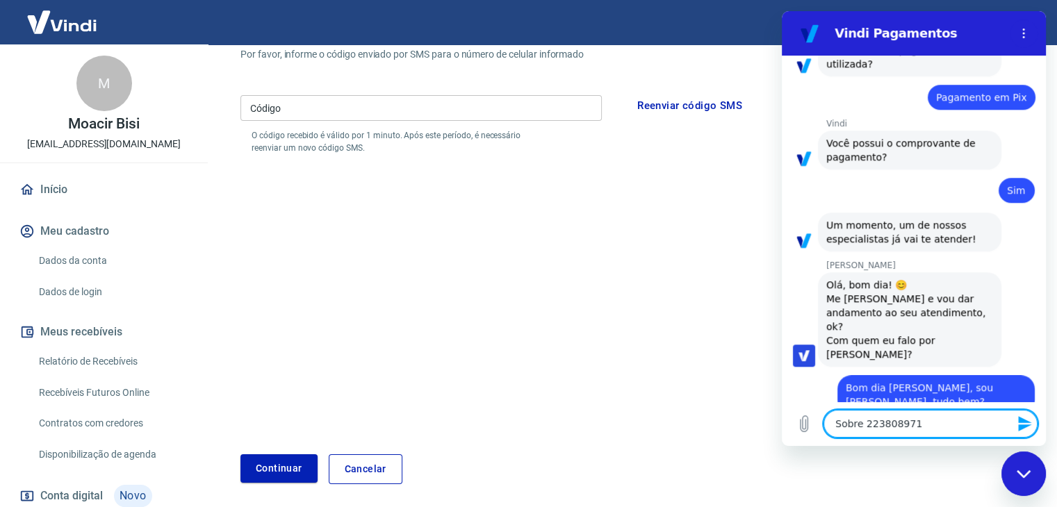
click at [862, 423] on textarea "Sobre 223808971" at bounding box center [930, 424] width 214 height 28
type textarea "Sobre 223808971"
type textarea "x"
type textarea "Sobre a 223808971"
type textarea "x"
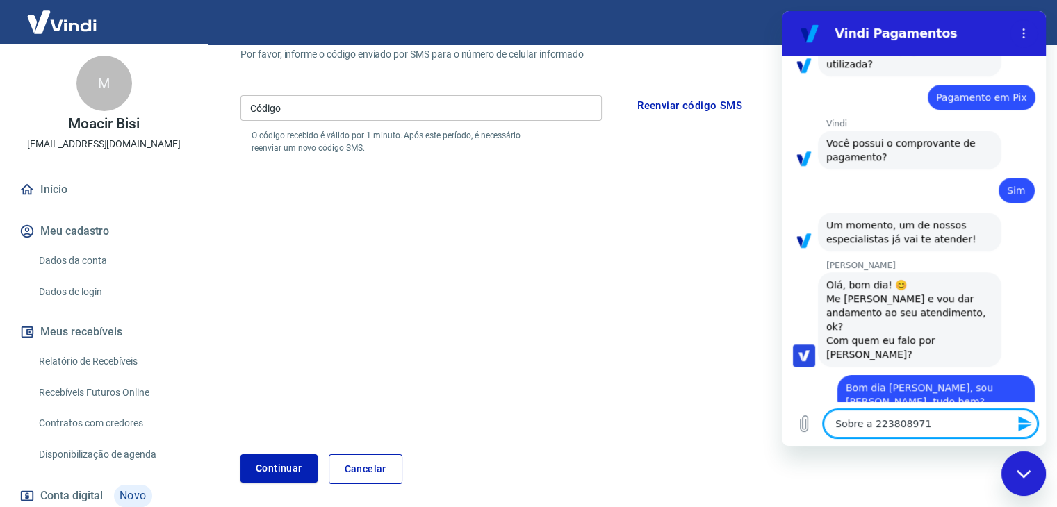
type textarea "Sobre a 223808971"
type textarea "x"
type textarea "Sobre a t 223808971"
type textarea "x"
type textarea "Sobre a tr 223808971"
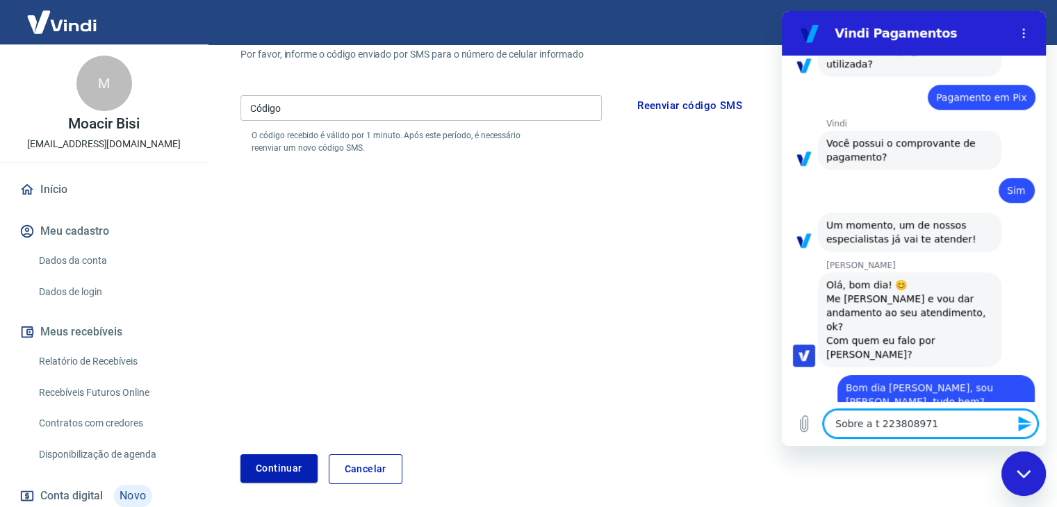
type textarea "x"
type textarea "Sobre a tra 223808971"
type textarea "x"
type textarea "Sobre a tran 223808971"
type textarea "x"
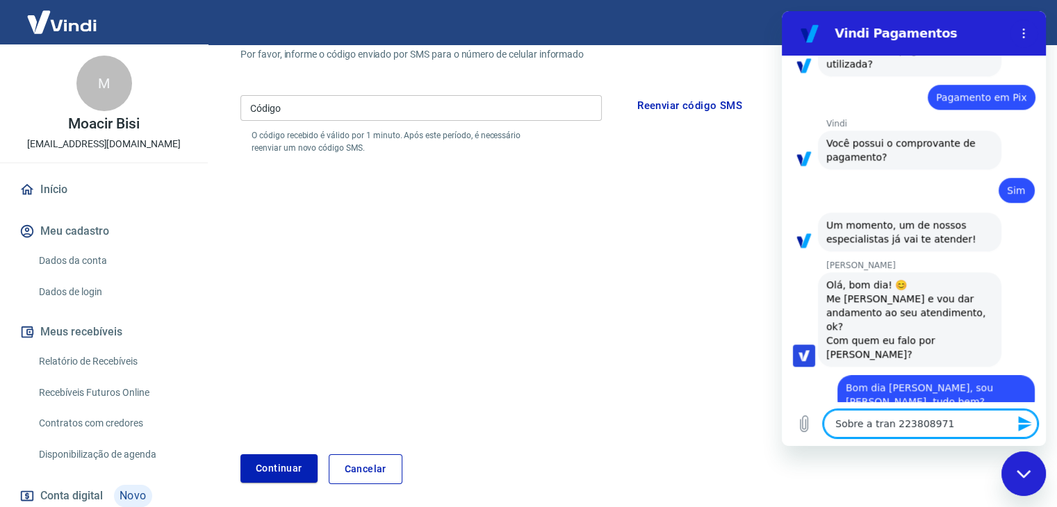
type textarea "Sobre a trans 223808971"
type textarea "x"
type textarea "Sobre a transa 223808971"
type textarea "x"
type textarea "Sobre a transaç 223808971"
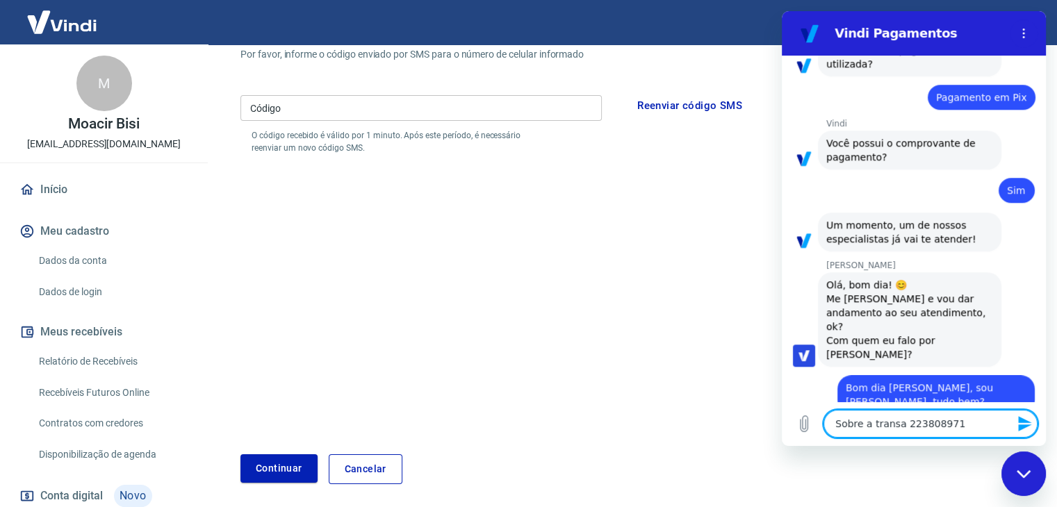
type textarea "x"
type textarea "Sobre a transaçã 223808971"
type textarea "x"
type textarea "Sobre a transação 223808971"
type textarea "x"
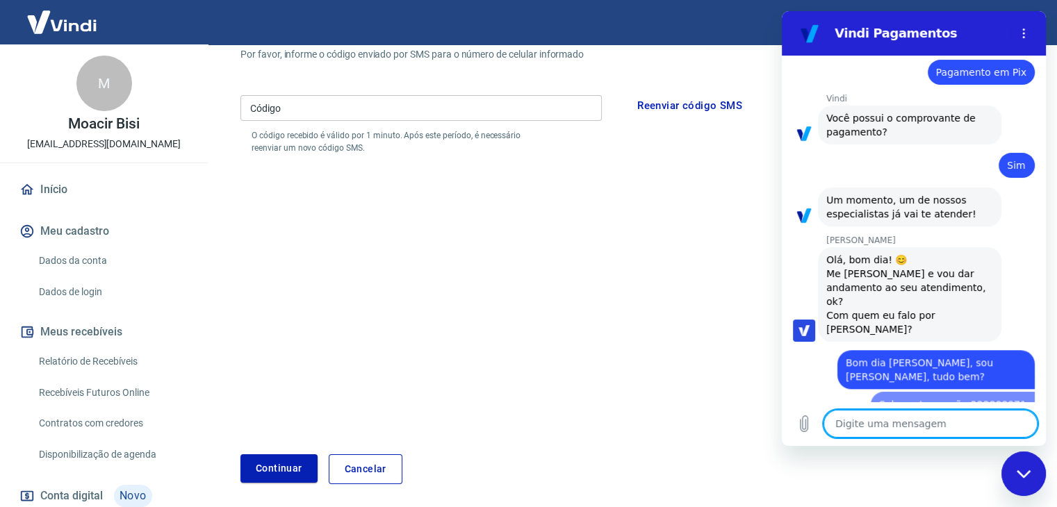
type textarea "x"
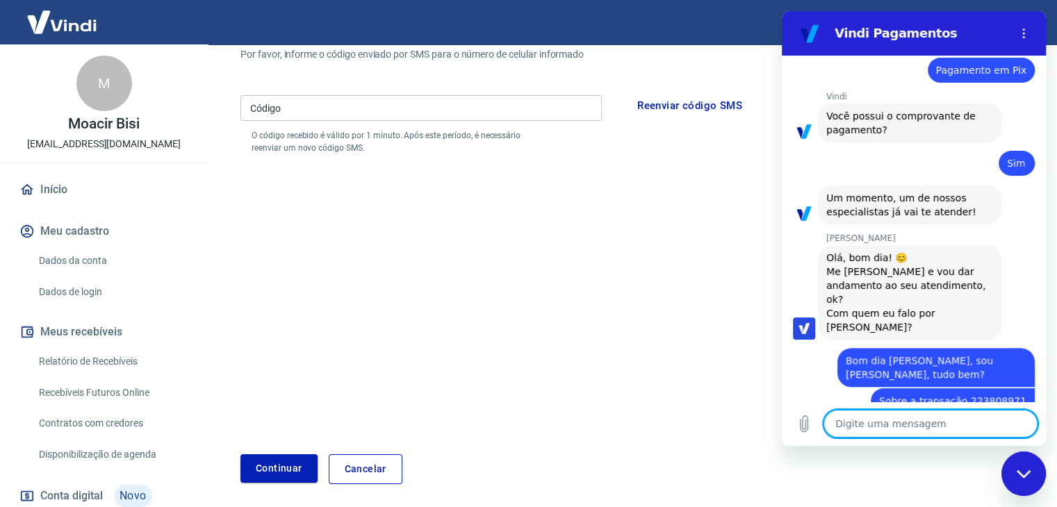
click at [872, 430] on textarea at bounding box center [930, 424] width 214 height 28
type textarea "C"
type textarea "x"
type textarea "Cl"
type textarea "x"
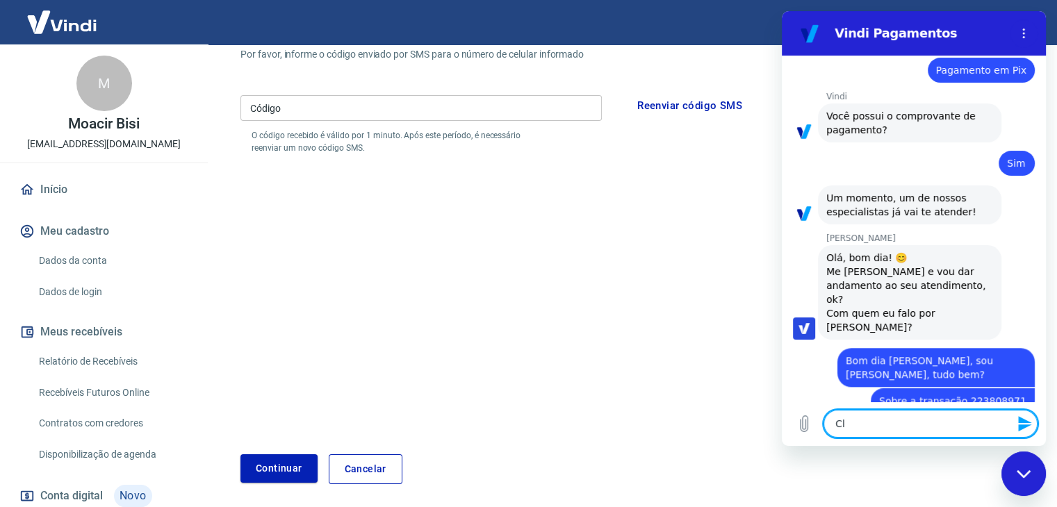
type textarea "Cli"
type textarea "x"
type textarea "Clie"
type textarea "x"
type textarea "Clien"
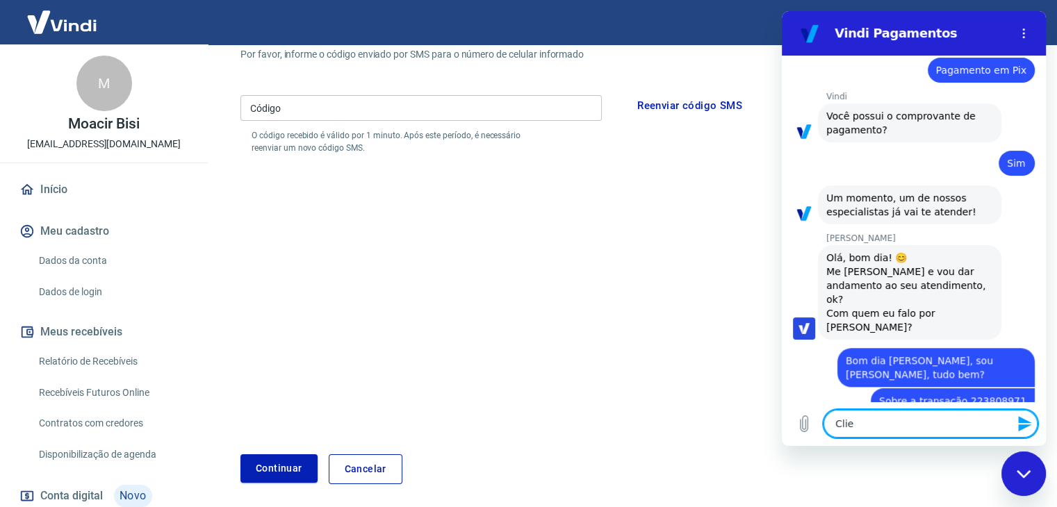
type textarea "x"
type textarea "Client"
type textarea "x"
type textarea "Cliente"
type textarea "x"
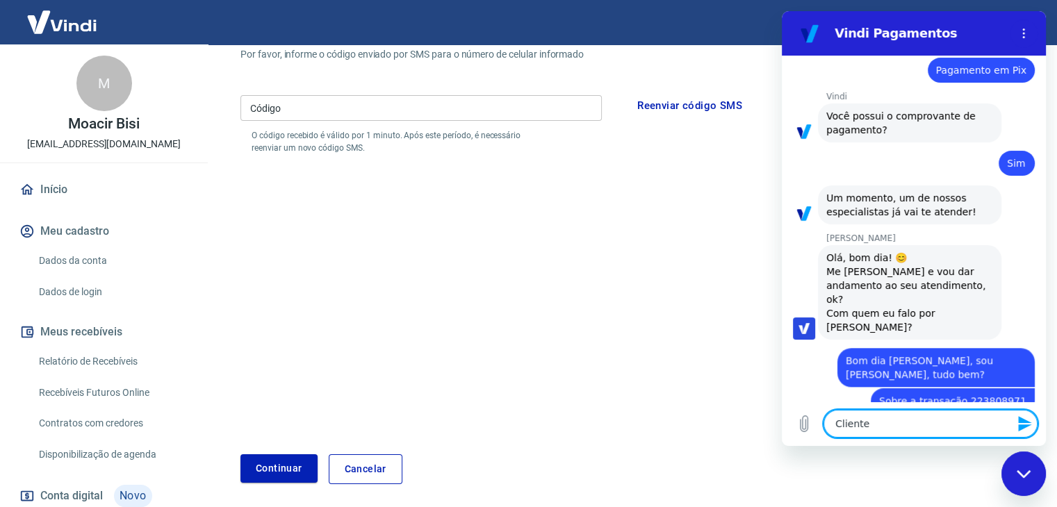
type textarea "Cliente"
type textarea "x"
type textarea "Cliente m"
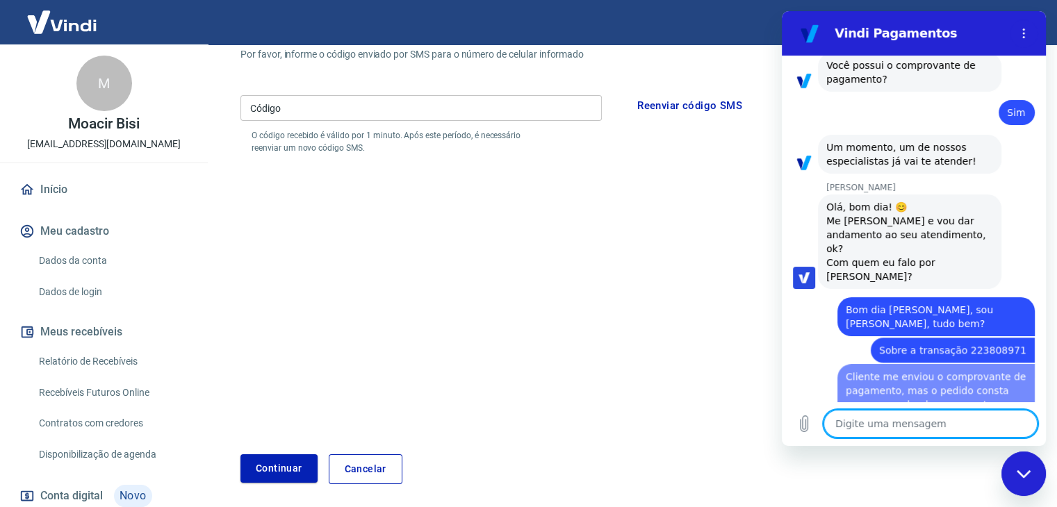
scroll to position [1117, 0]
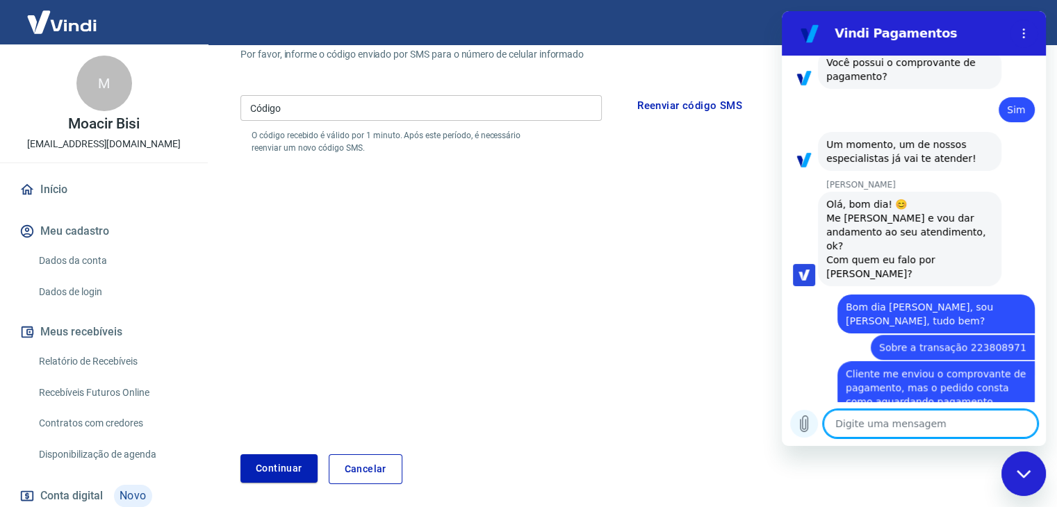
click at [801, 418] on icon "Carregar arquivo" at bounding box center [804, 423] width 17 height 17
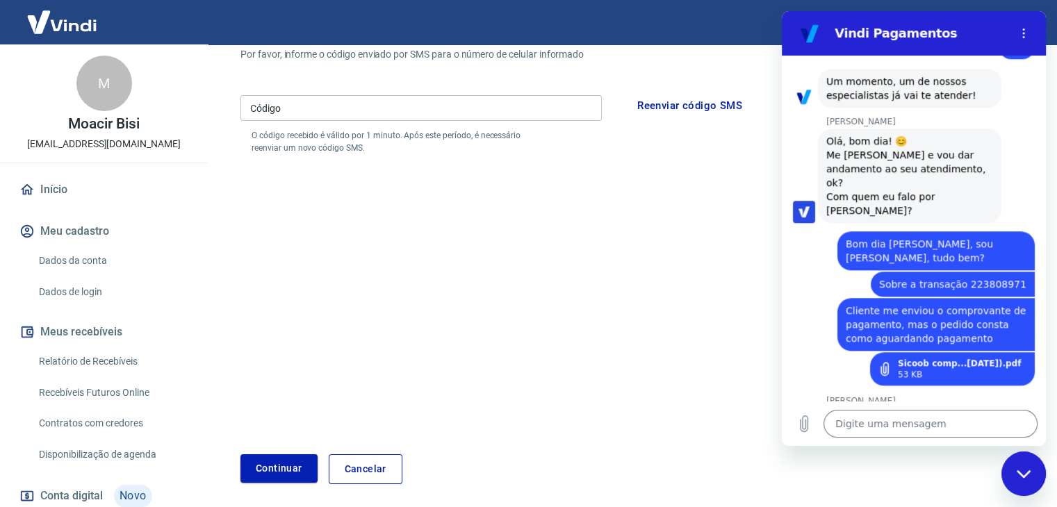
scroll to position [1178, 0]
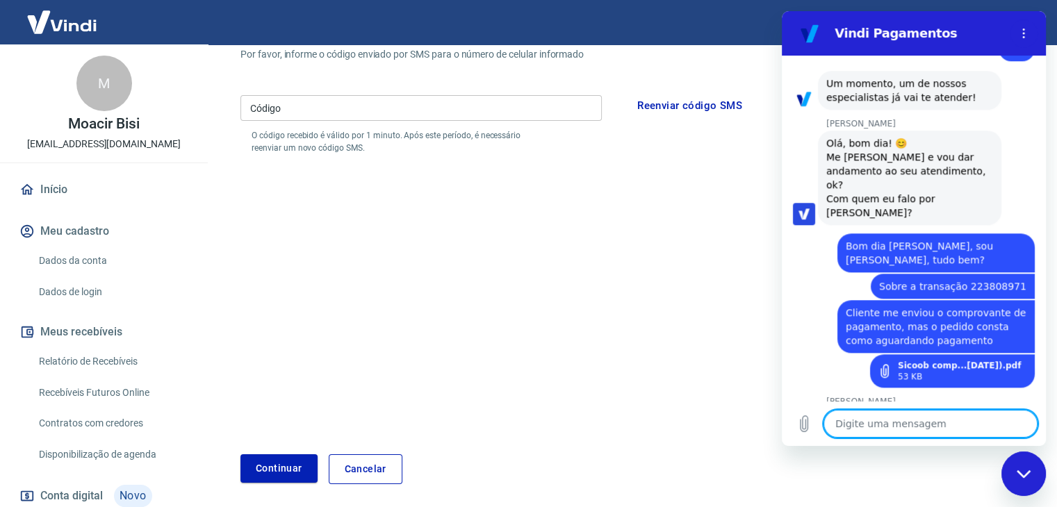
click at [657, 104] on button "Reenviar código SMS" at bounding box center [689, 105] width 120 height 29
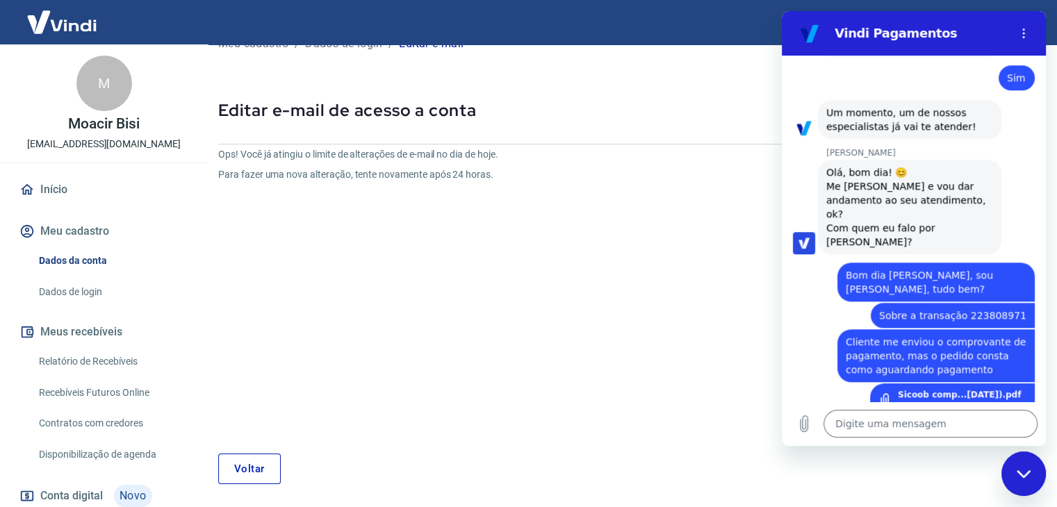
scroll to position [1150, 0]
click at [268, 465] on link "Voltar" at bounding box center [249, 469] width 63 height 31
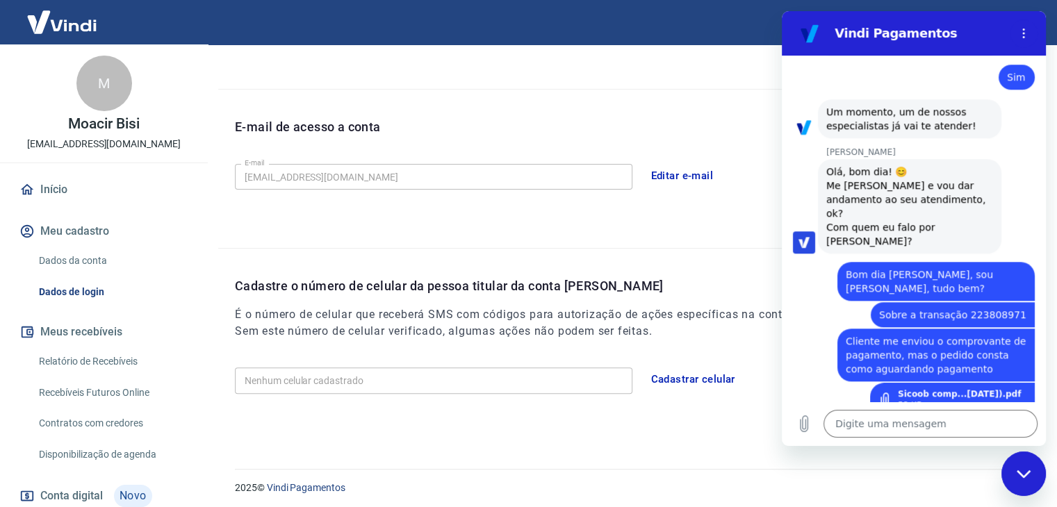
scroll to position [335, 0]
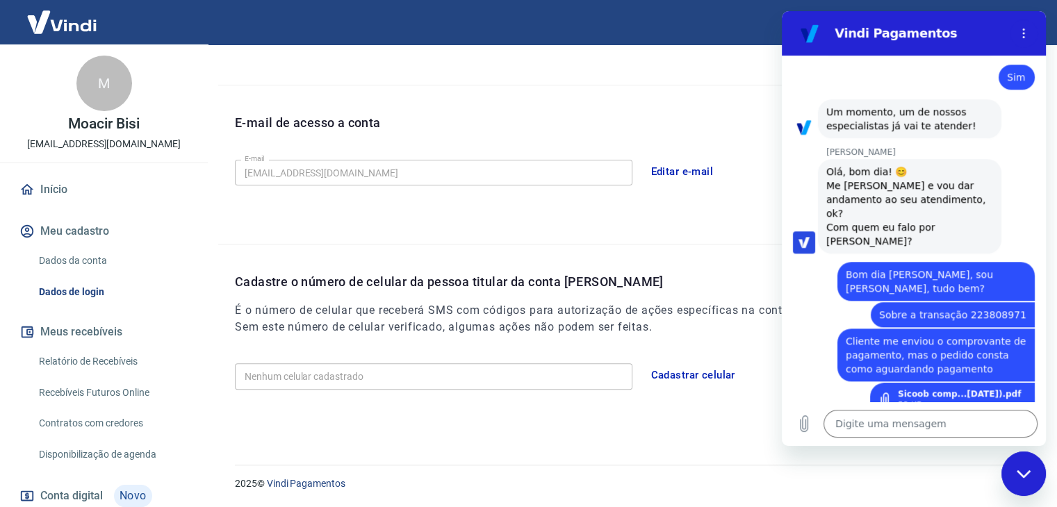
click at [686, 375] on button "Cadastrar celular" at bounding box center [692, 375] width 99 height 29
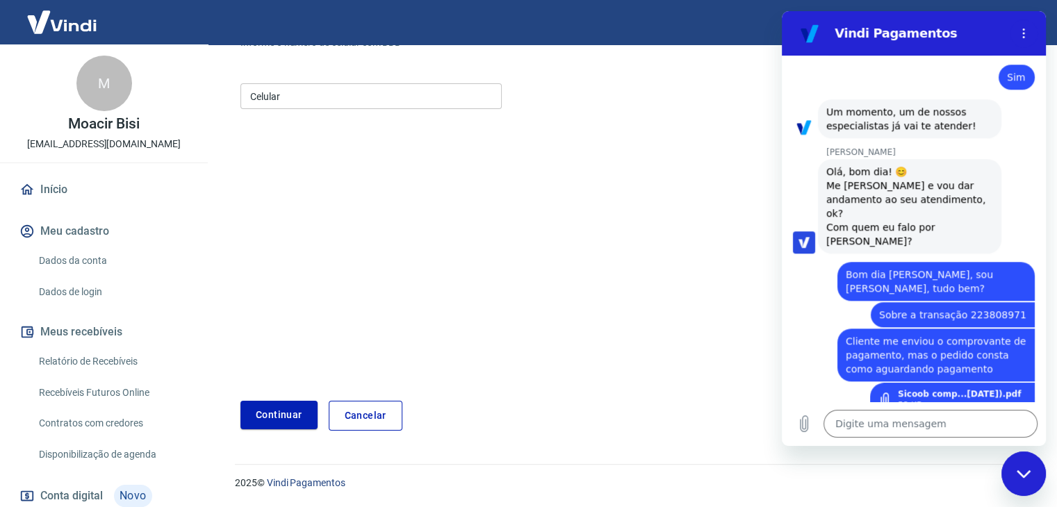
scroll to position [150, 0]
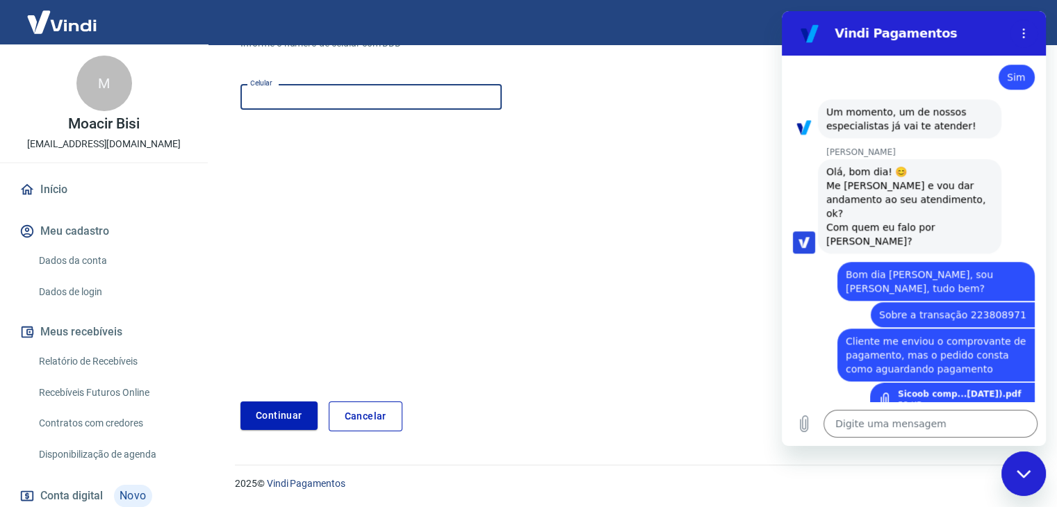
click at [285, 99] on input "Celular" at bounding box center [370, 97] width 261 height 26
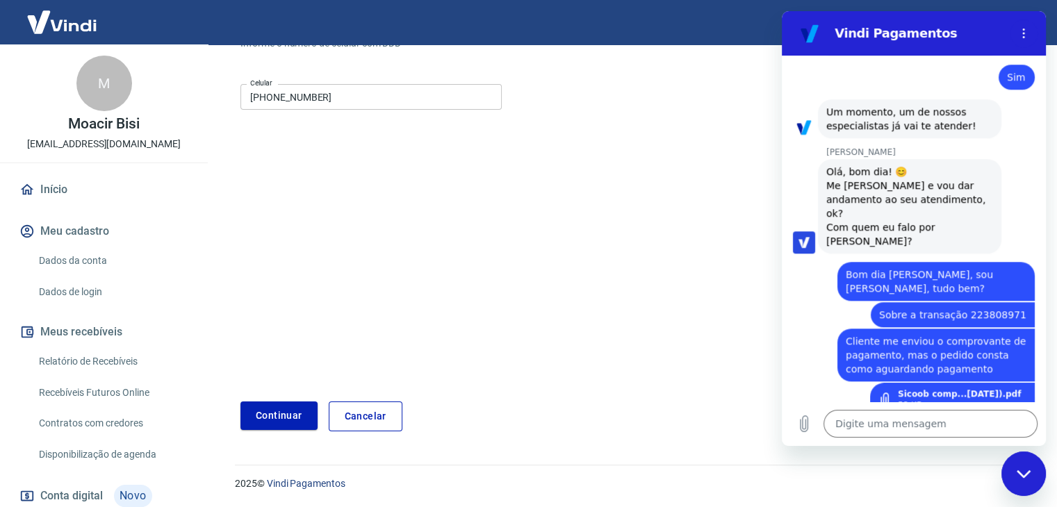
click at [469, 190] on form "Informe o número de celular com DDD Celular [PHONE_NUMBER] Celular Continuar Ca…" at bounding box center [631, 228] width 783 height 406
click at [280, 416] on button "Continuar" at bounding box center [278, 416] width 77 height 28
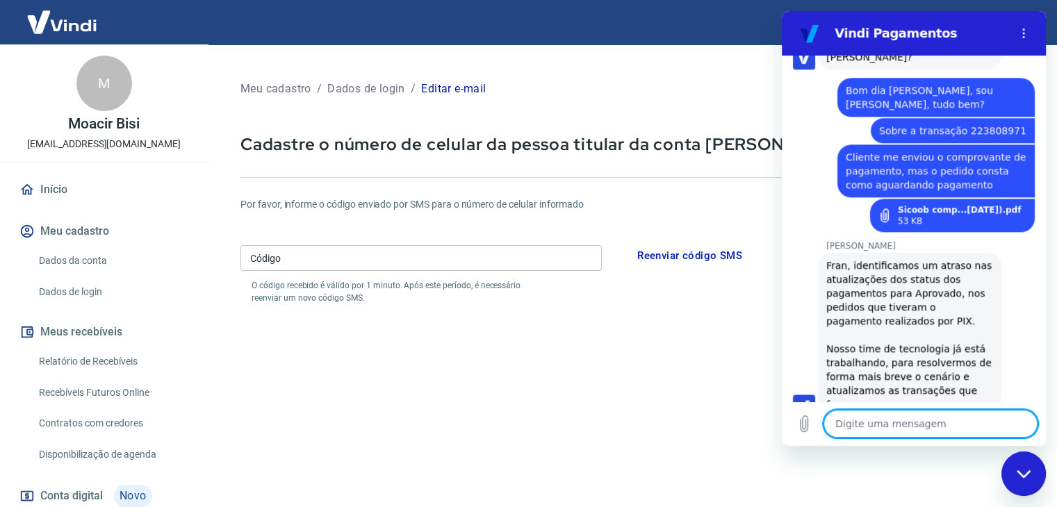
scroll to position [1337, 0]
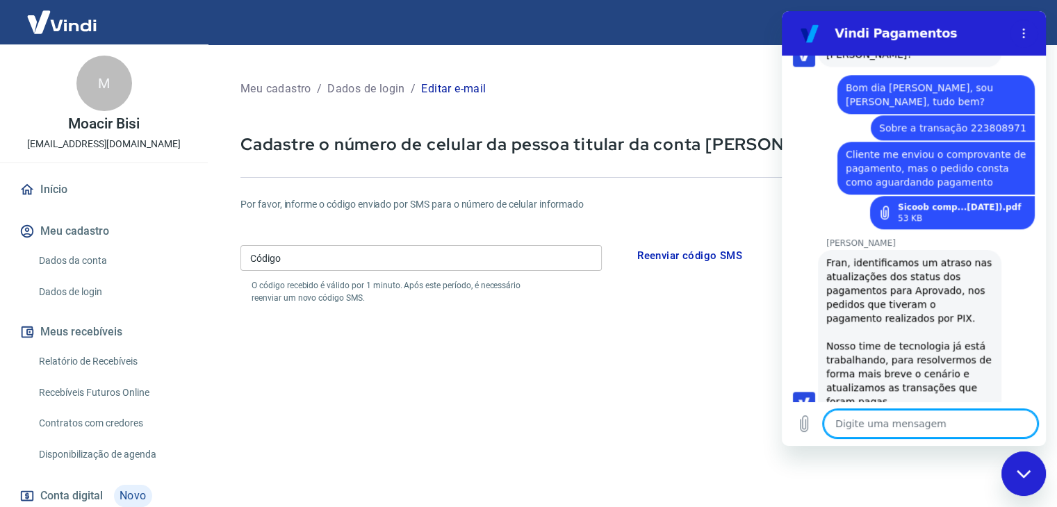
click at [868, 433] on textarea at bounding box center [930, 424] width 214 height 28
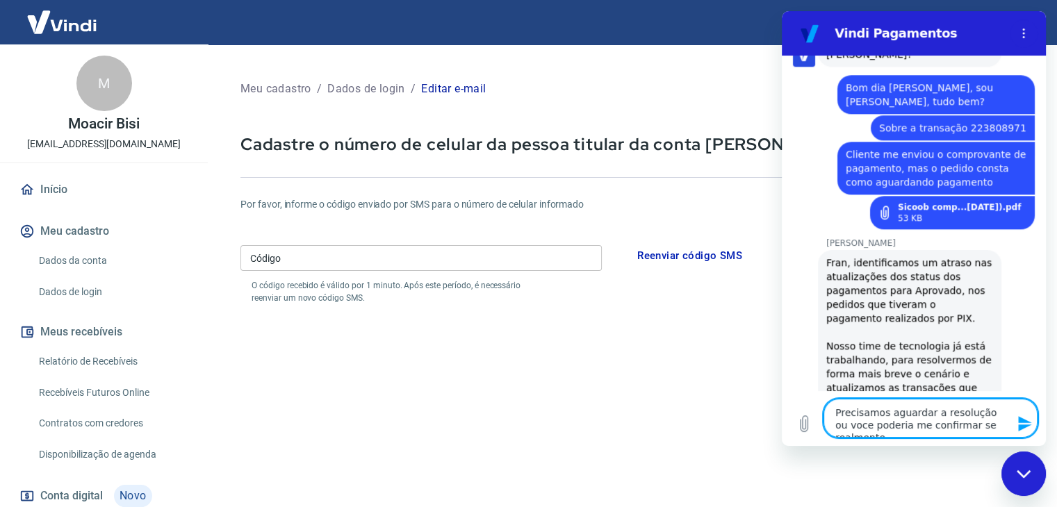
click at [891, 429] on textarea "Precisamos aguardar a resolução ou voce poderia me confirmar se realmente" at bounding box center [930, 418] width 214 height 39
click at [894, 427] on textarea "Precisamos aguardar a resolução ou voce pode me confirmar se realmente" at bounding box center [930, 418] width 214 height 39
click at [987, 427] on textarea "Precisamos aguardar a resolução ou voce pode confirmar se realmente" at bounding box center [930, 418] width 214 height 39
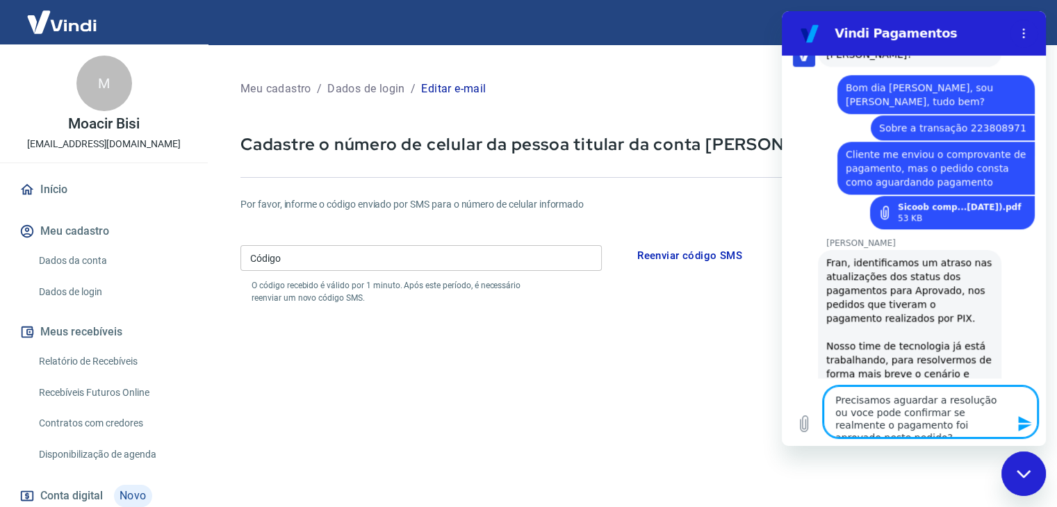
drag, startPoint x: 856, startPoint y: 412, endPoint x: 880, endPoint y: 409, distance: 24.5
click at [880, 409] on textarea "Precisamos aguardar a resolução ou voce pode confirmar se realmente o pagamento…" at bounding box center [930, 411] width 214 height 51
click at [972, 429] on textarea "Precisamos aguardar a resolução ou você consegue confirmar se realmente o pagam…" at bounding box center [930, 411] width 214 height 51
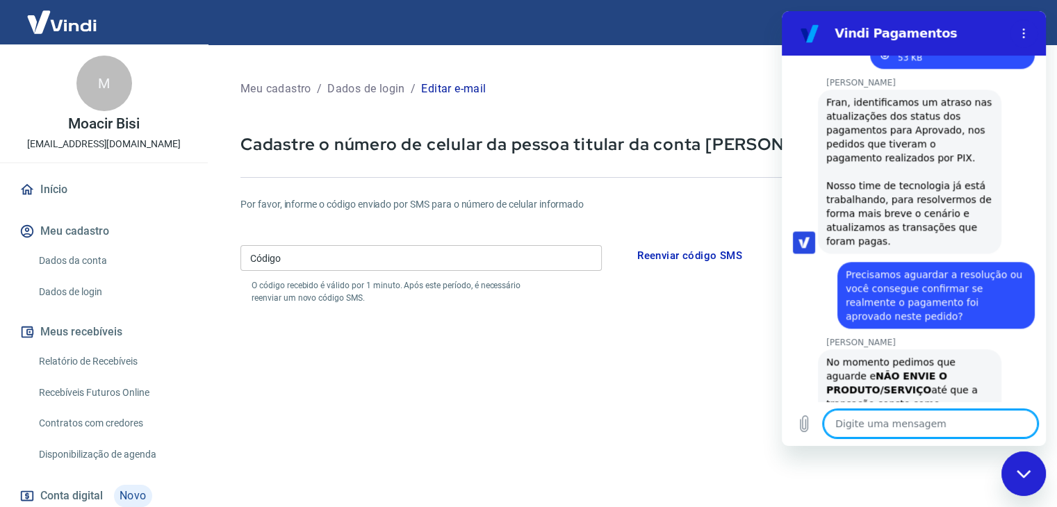
scroll to position [1500, 0]
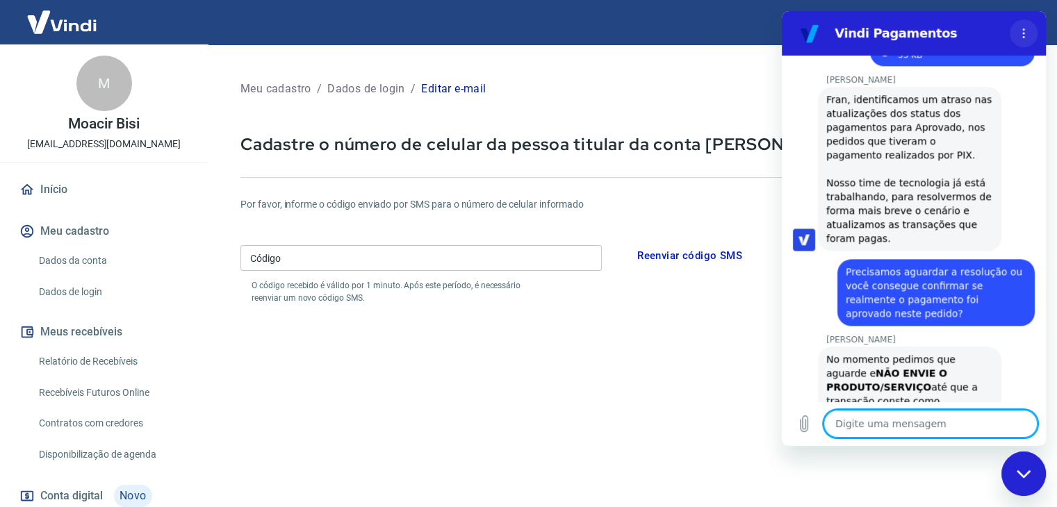
click at [1019, 29] on icon "Menu de opções" at bounding box center [1023, 33] width 11 height 11
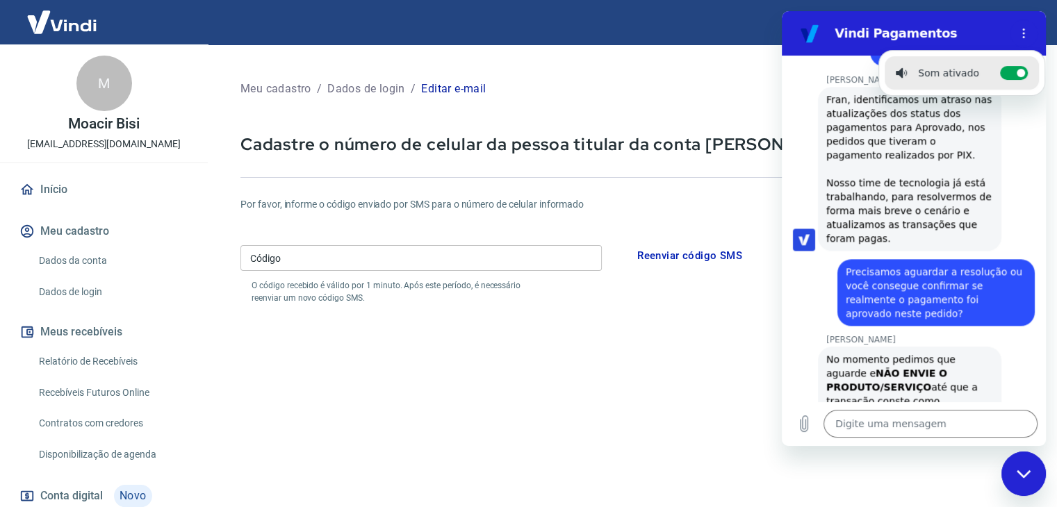
click at [673, 301] on div "Código Código O código recebido é válido por 1 minuto. Após este período, é nec…" at bounding box center [552, 272] width 625 height 65
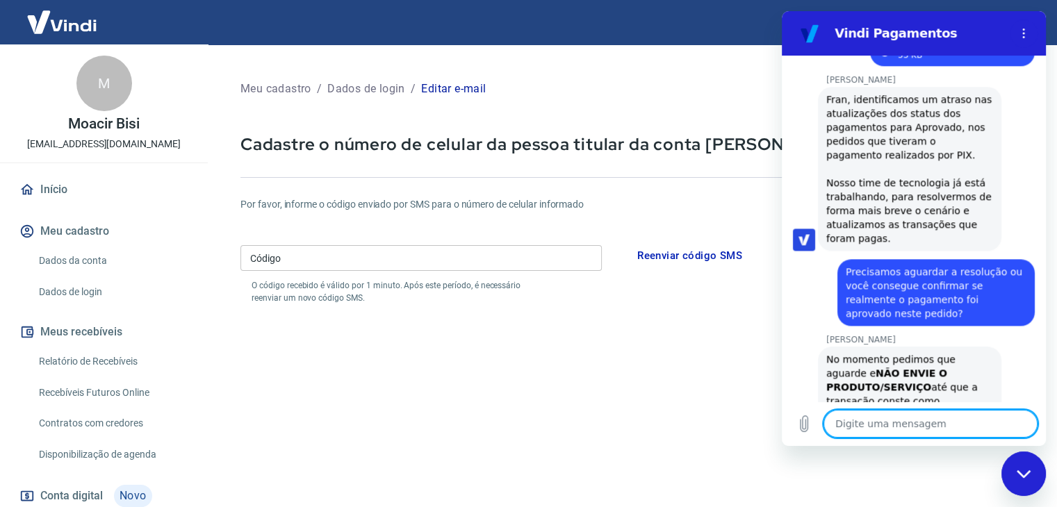
click at [868, 420] on textarea at bounding box center [930, 424] width 214 height 28
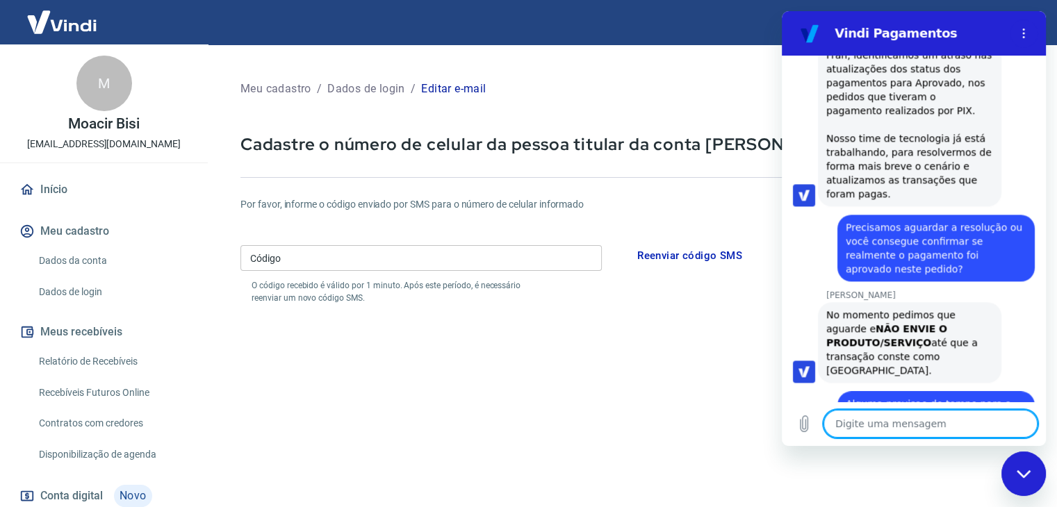
scroll to position [1547, 0]
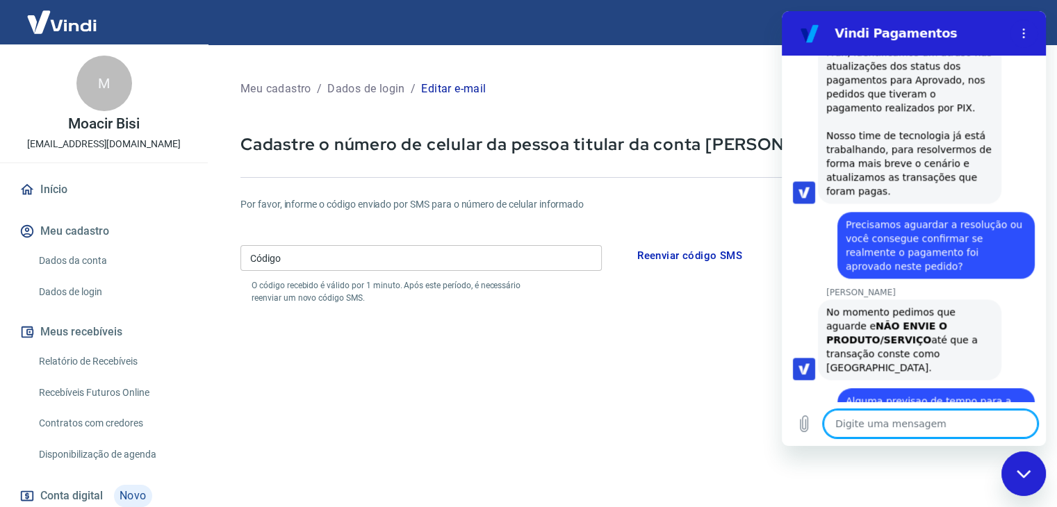
click at [873, 426] on textarea at bounding box center [930, 424] width 214 height 28
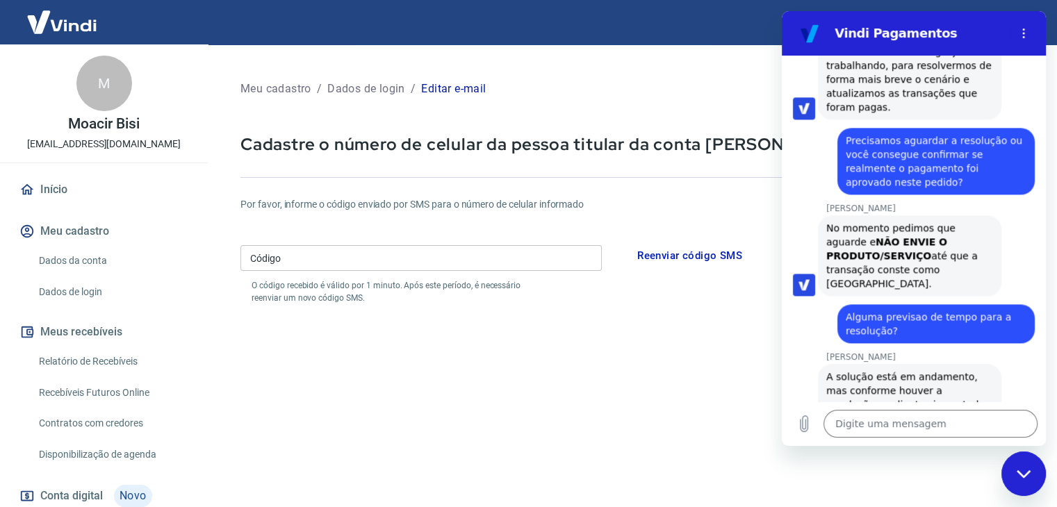
scroll to position [1634, 0]
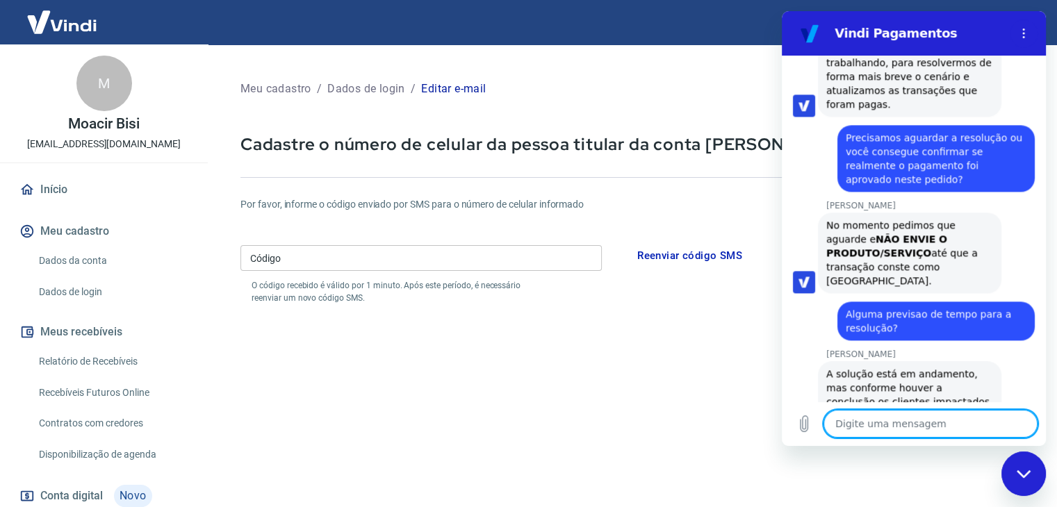
click at [885, 426] on textarea at bounding box center [930, 424] width 214 height 28
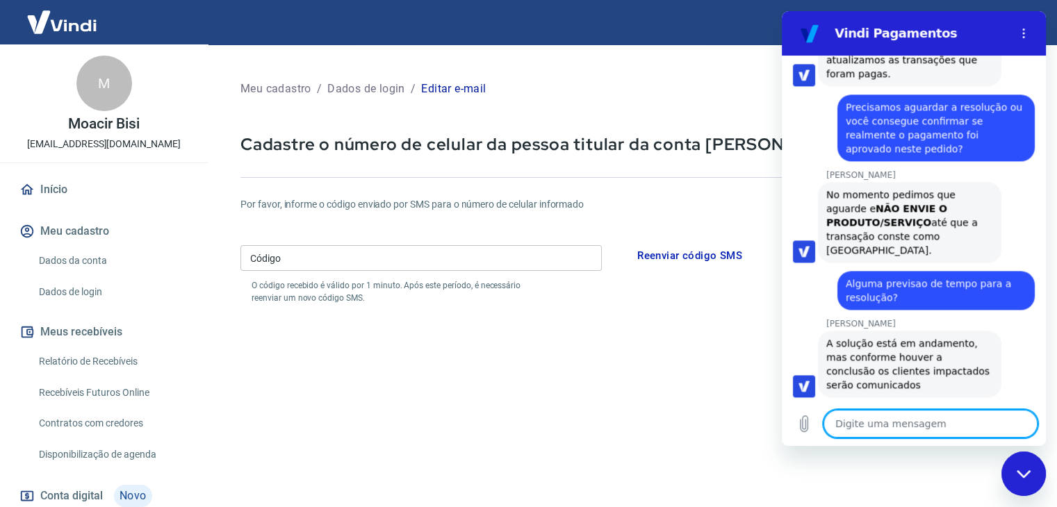
scroll to position [1667, 0]
